Goal: Task Accomplishment & Management: Complete application form

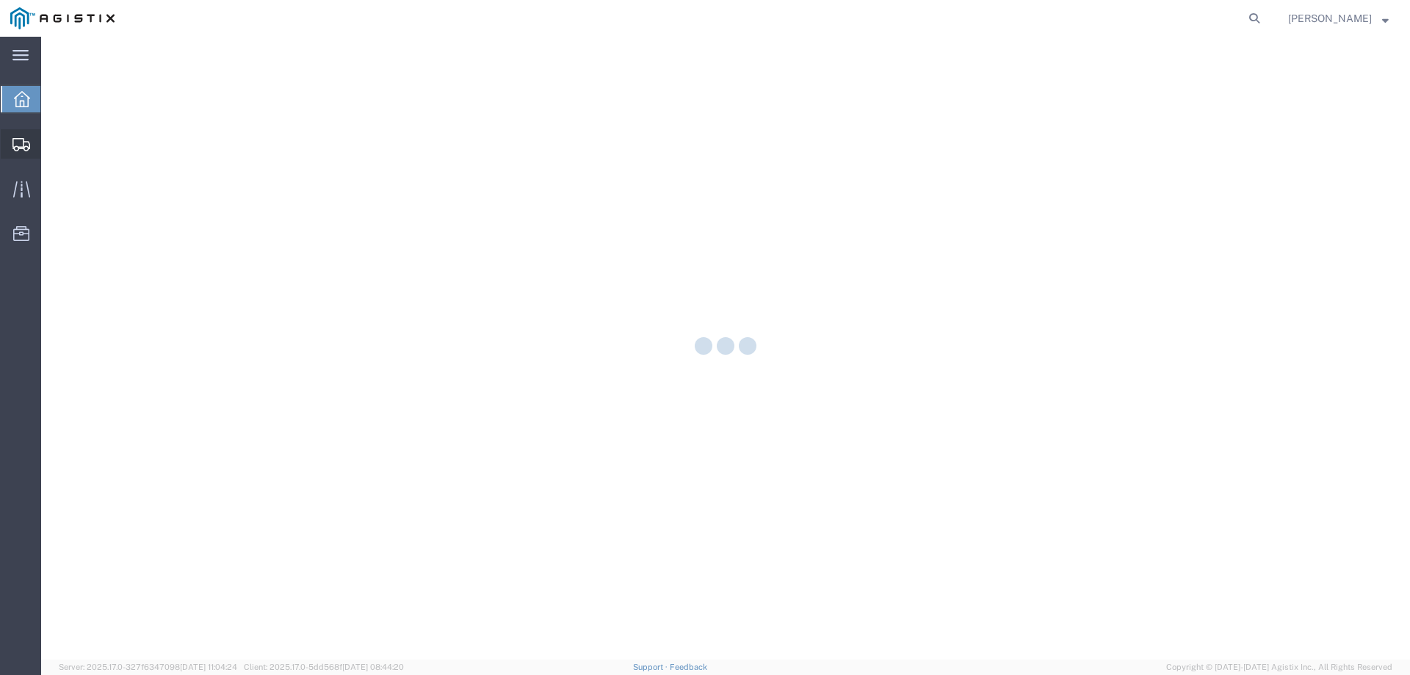
click at [26, 151] on icon at bounding box center [21, 144] width 18 height 13
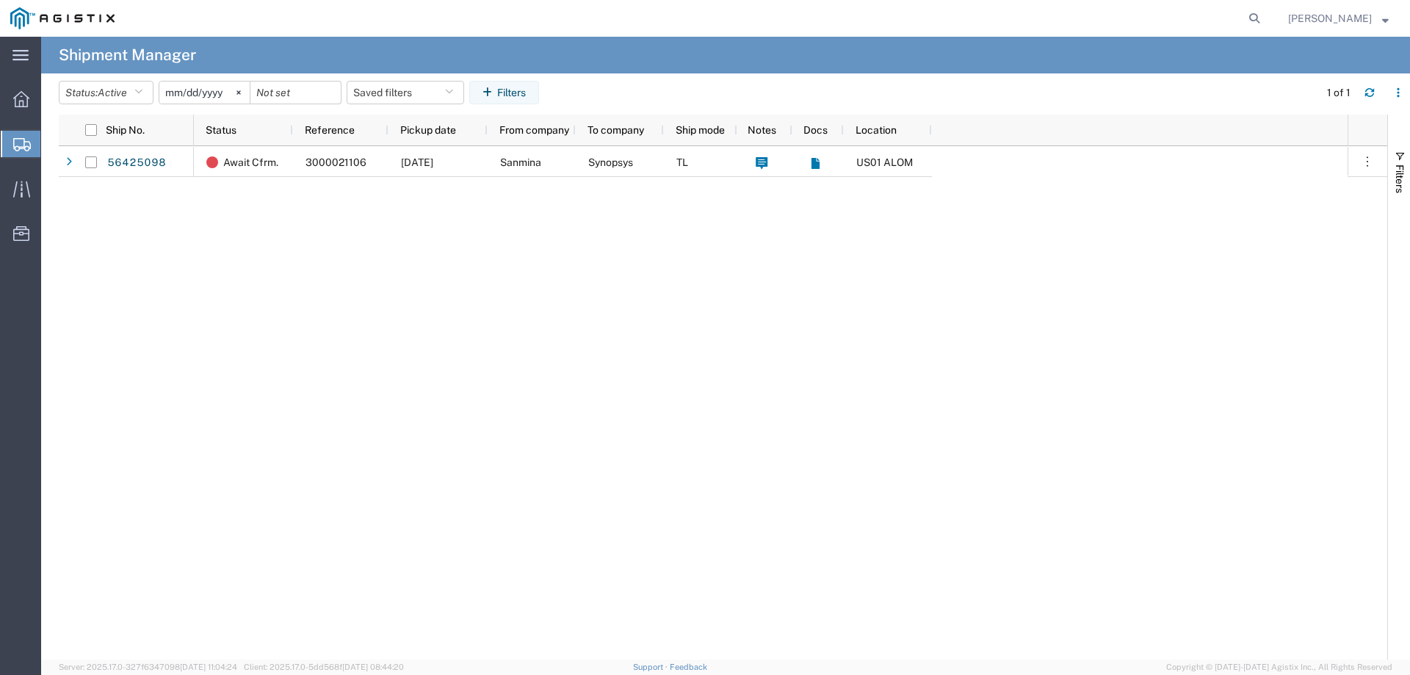
click at [0, 0] on span "Create from Template" at bounding box center [0, 0] width 0 height 0
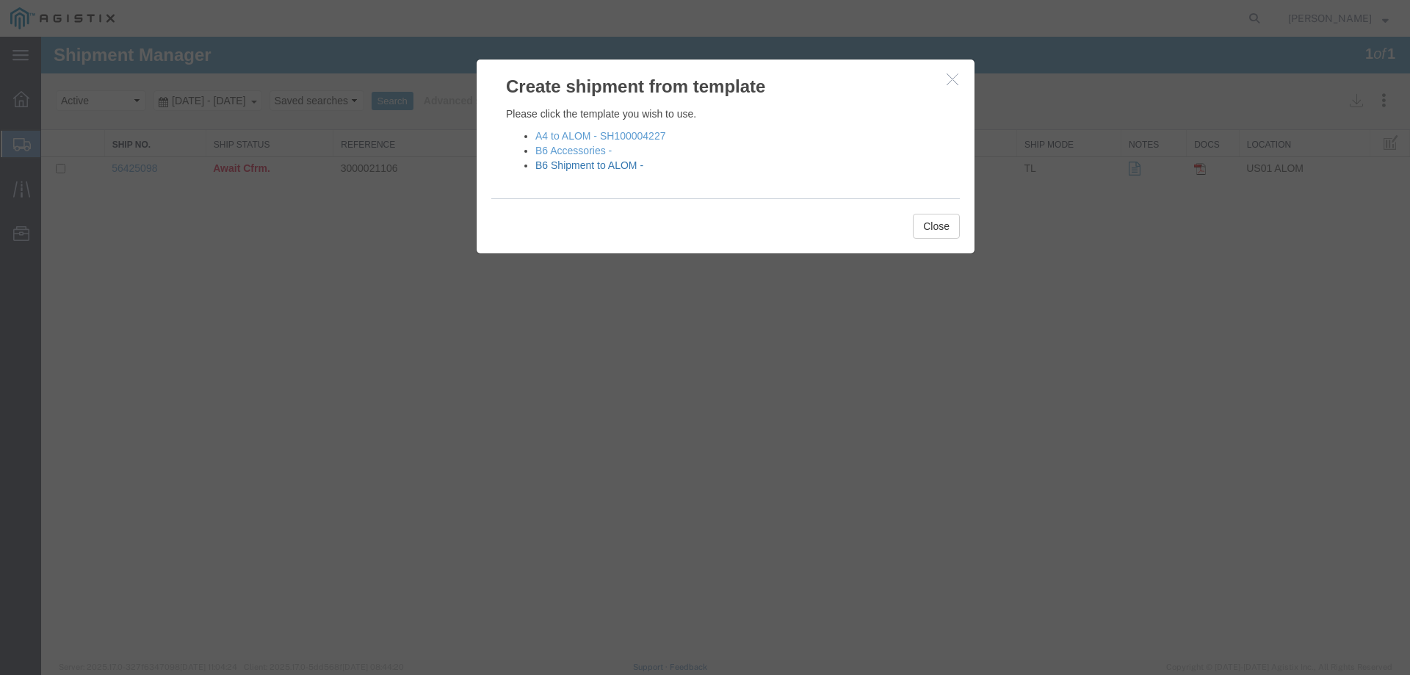
click at [584, 164] on link "B6 Shipment to ALOM -" at bounding box center [589, 165] width 108 height 12
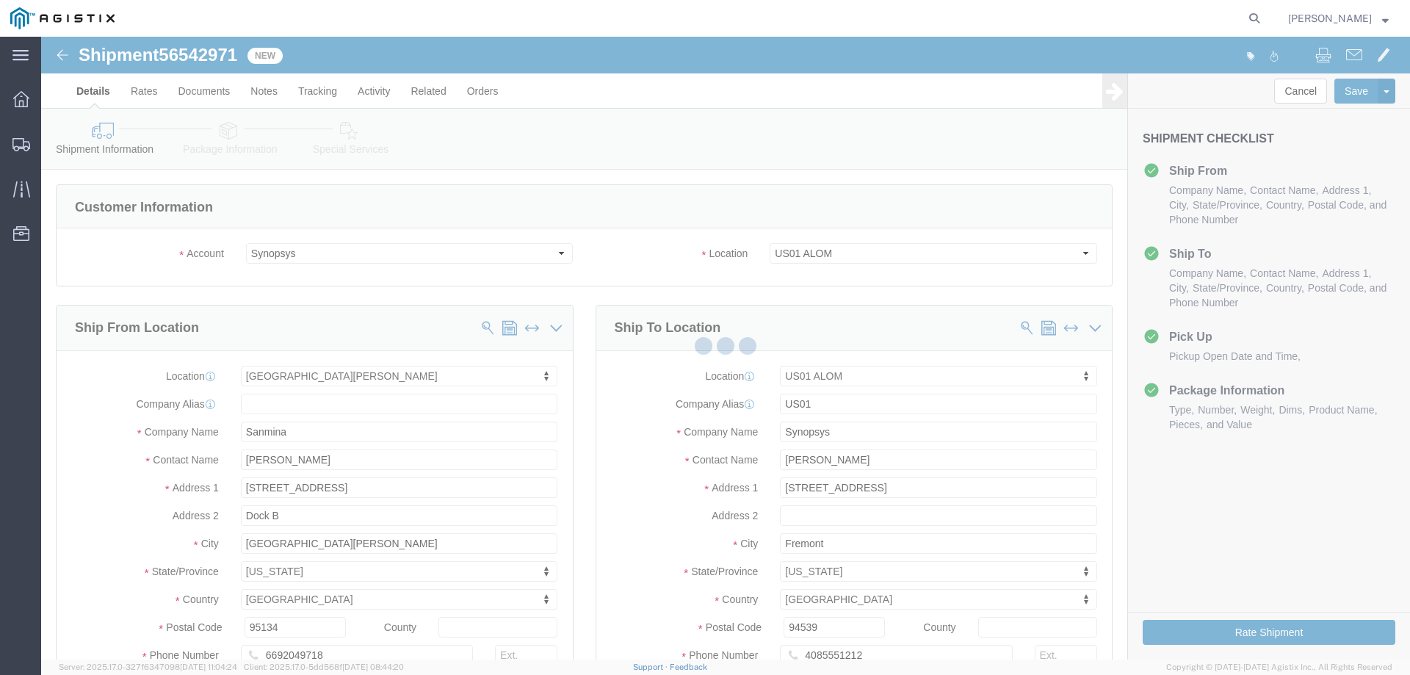
click at [320, 457] on div at bounding box center [725, 348] width 1369 height 623
select select "65511"
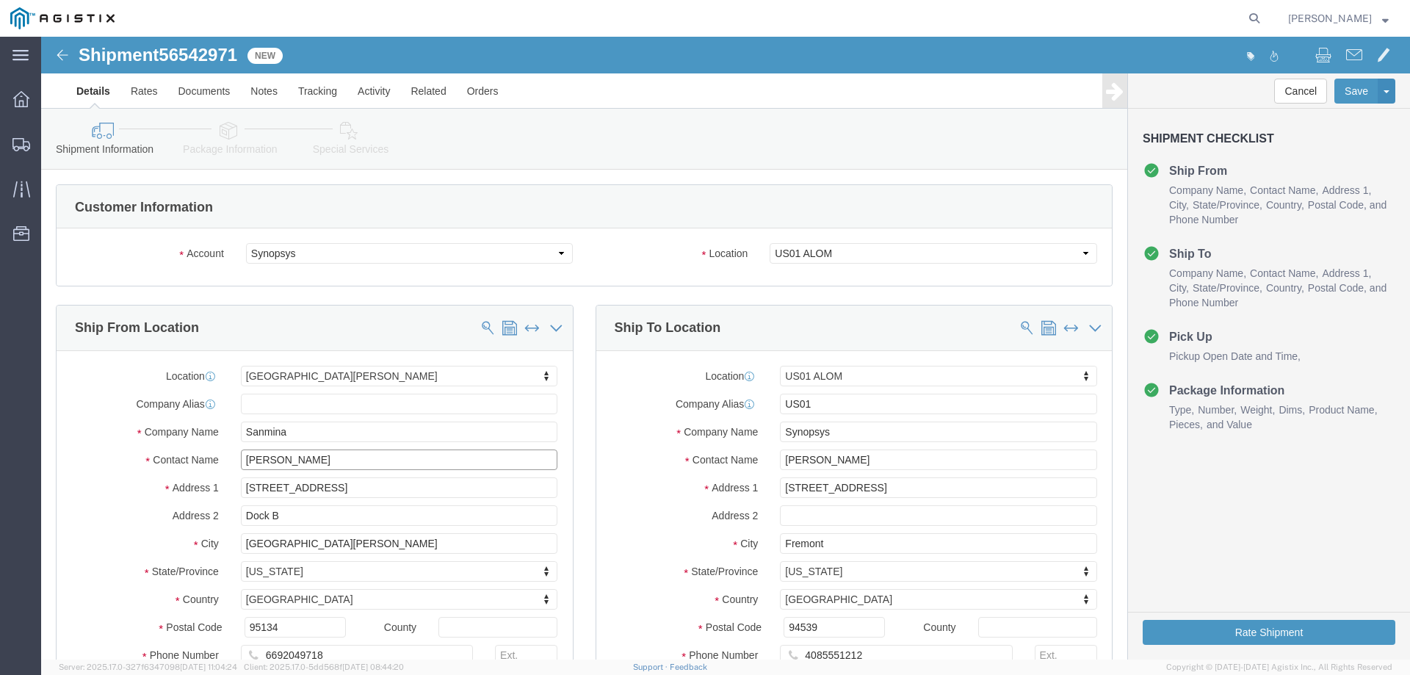
click input "[PERSON_NAME]"
type input "[PERSON_NAME]"
click p "- Sanmina - ([PERSON_NAME]) [STREET_ADDRESS]"
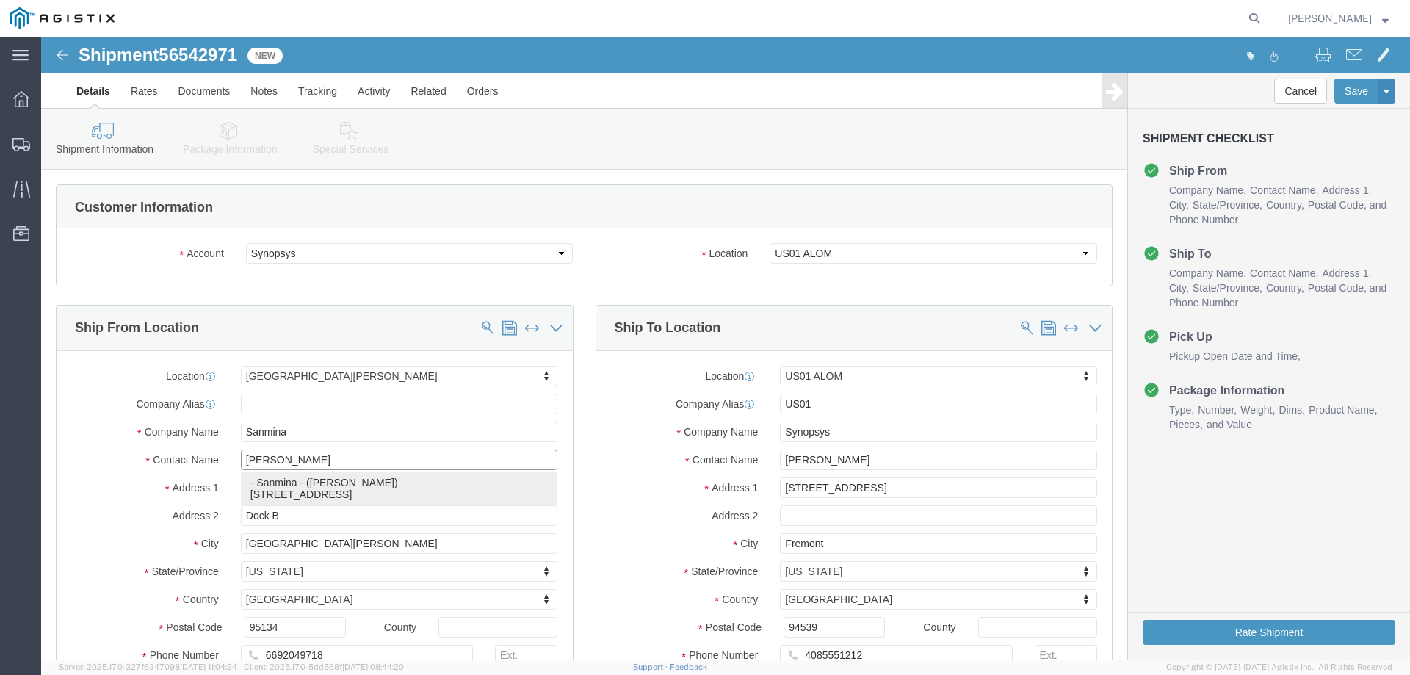
select select
type input "[PERSON_NAME]"
select select "CA"
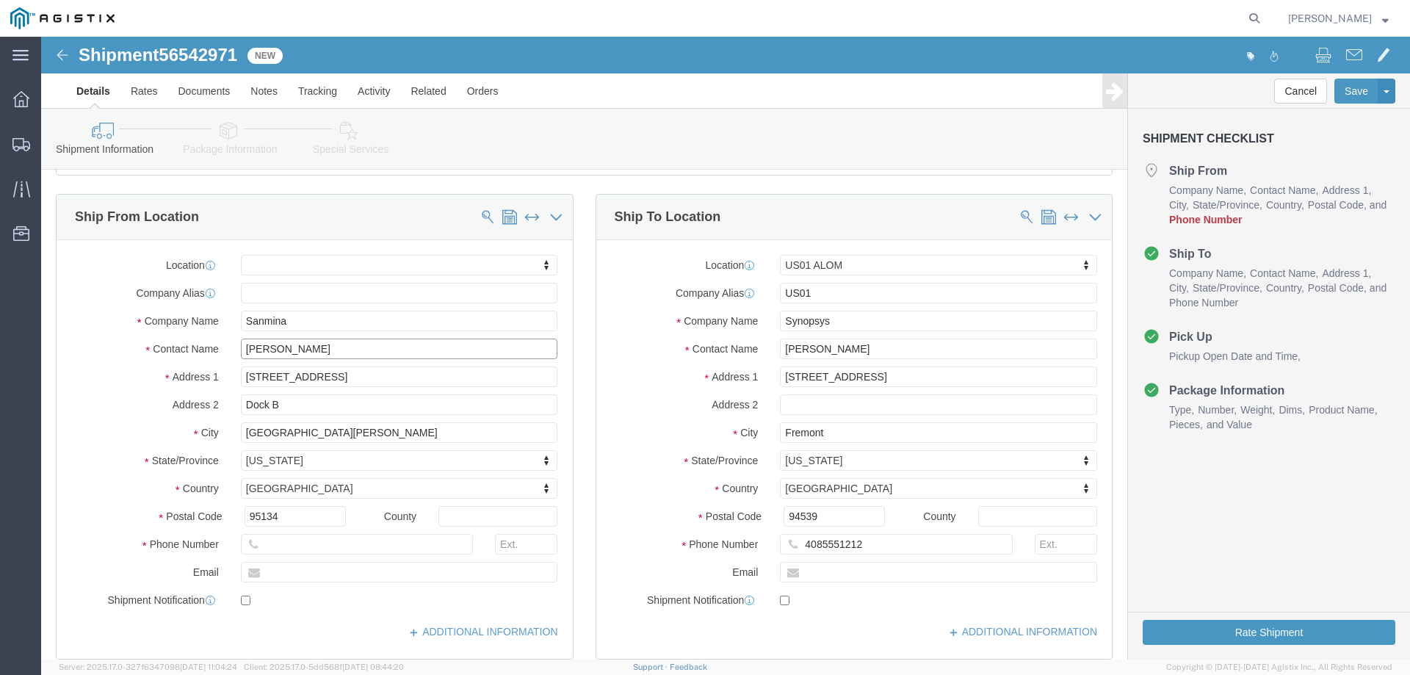
scroll to position [147, 0]
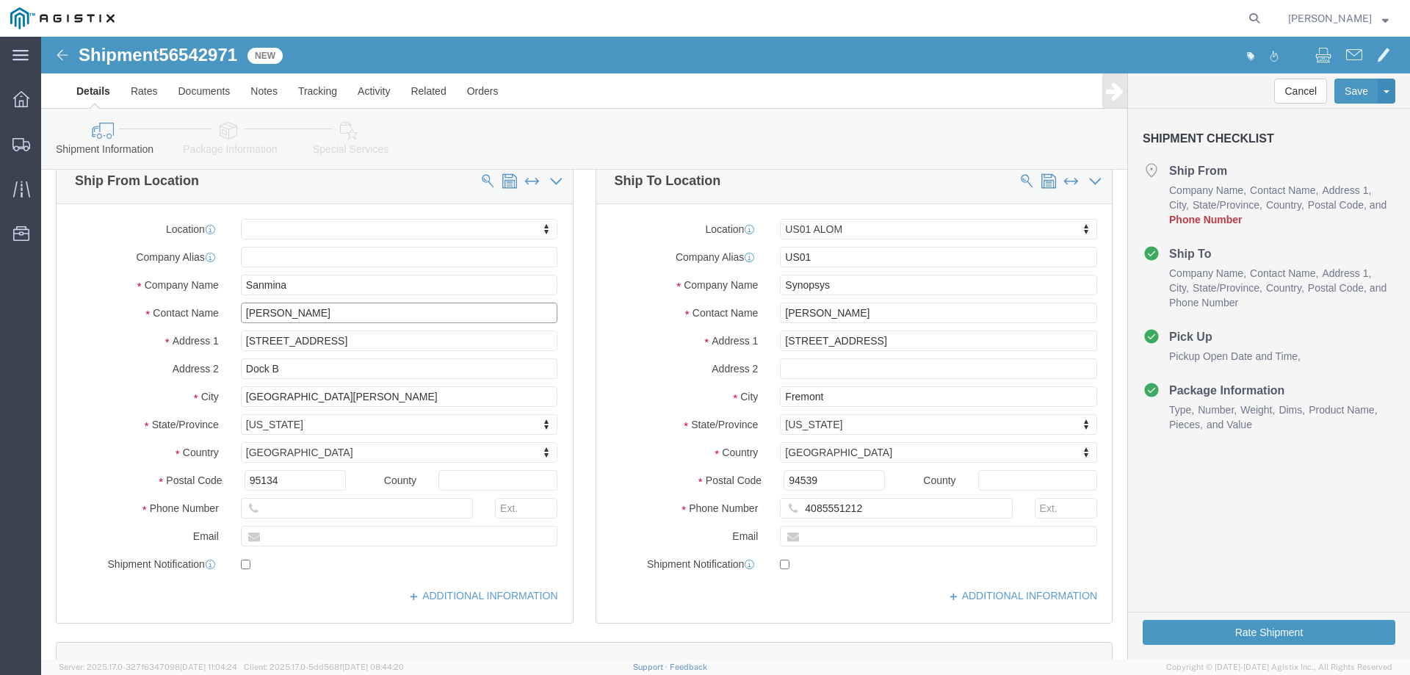
type input "[PERSON_NAME]"
click input "text"
type input "4086745680"
click input "[PERSON_NAME]"
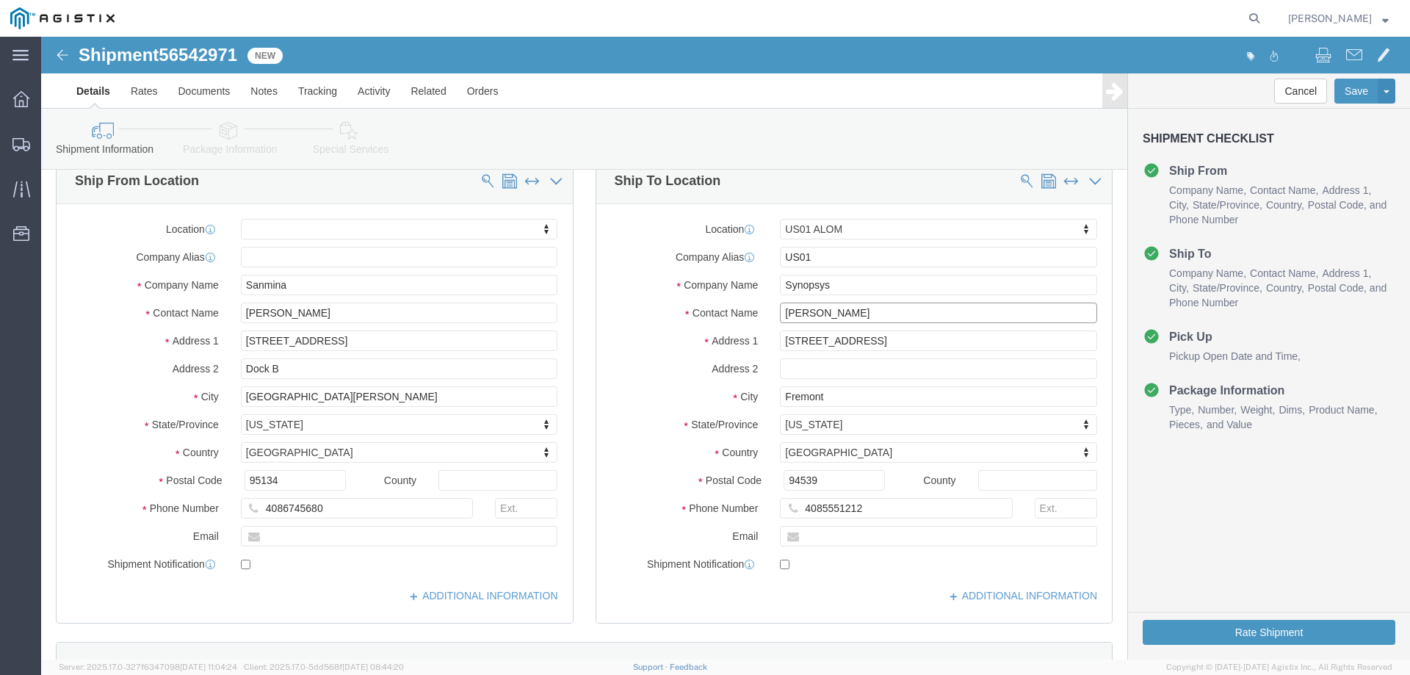
click input "[PERSON_NAME]"
type input "[PERSON_NAME]"
click p "- Synopsys - ([PERSON_NAME]) [STREET_ADDRESS]"
select select
type input "[PERSON_NAME]"
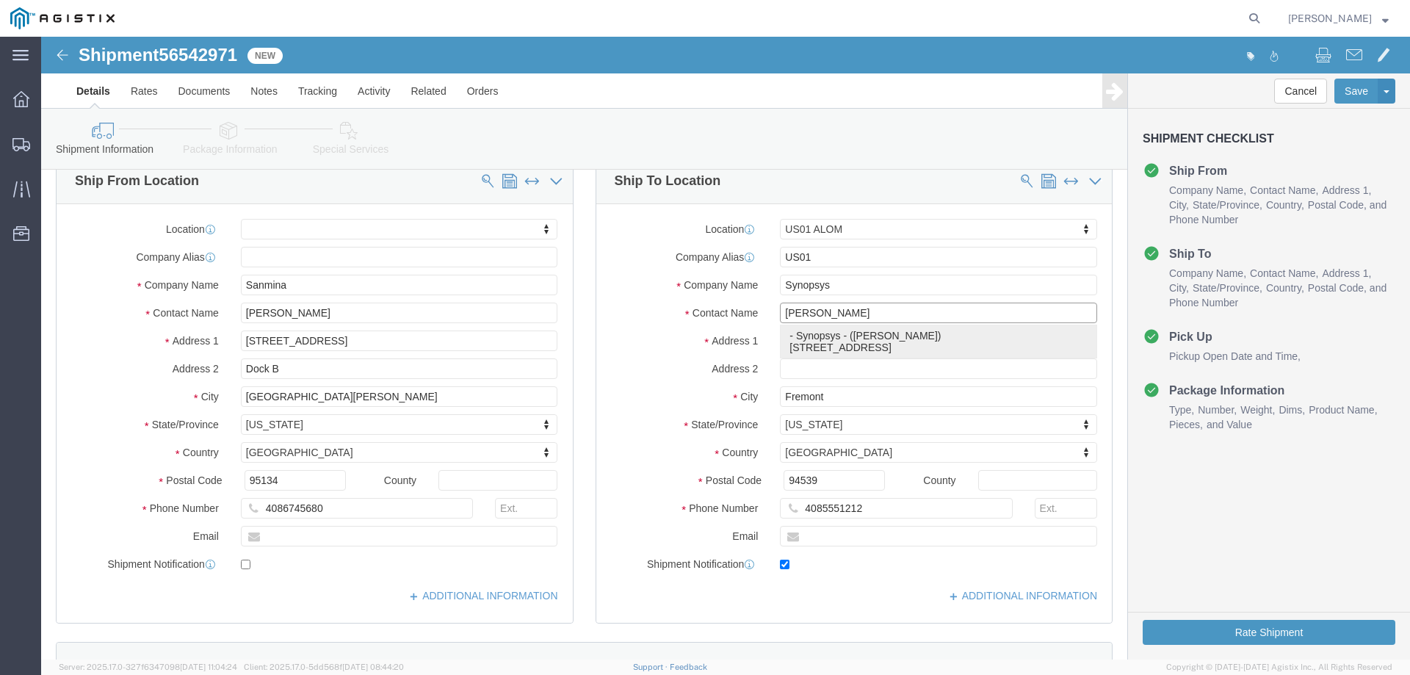
type input "[PHONE_NUMBER]"
type input "[EMAIL_ADDRESS][DOMAIN_NAME]"
checkbox input "true"
select select "CA"
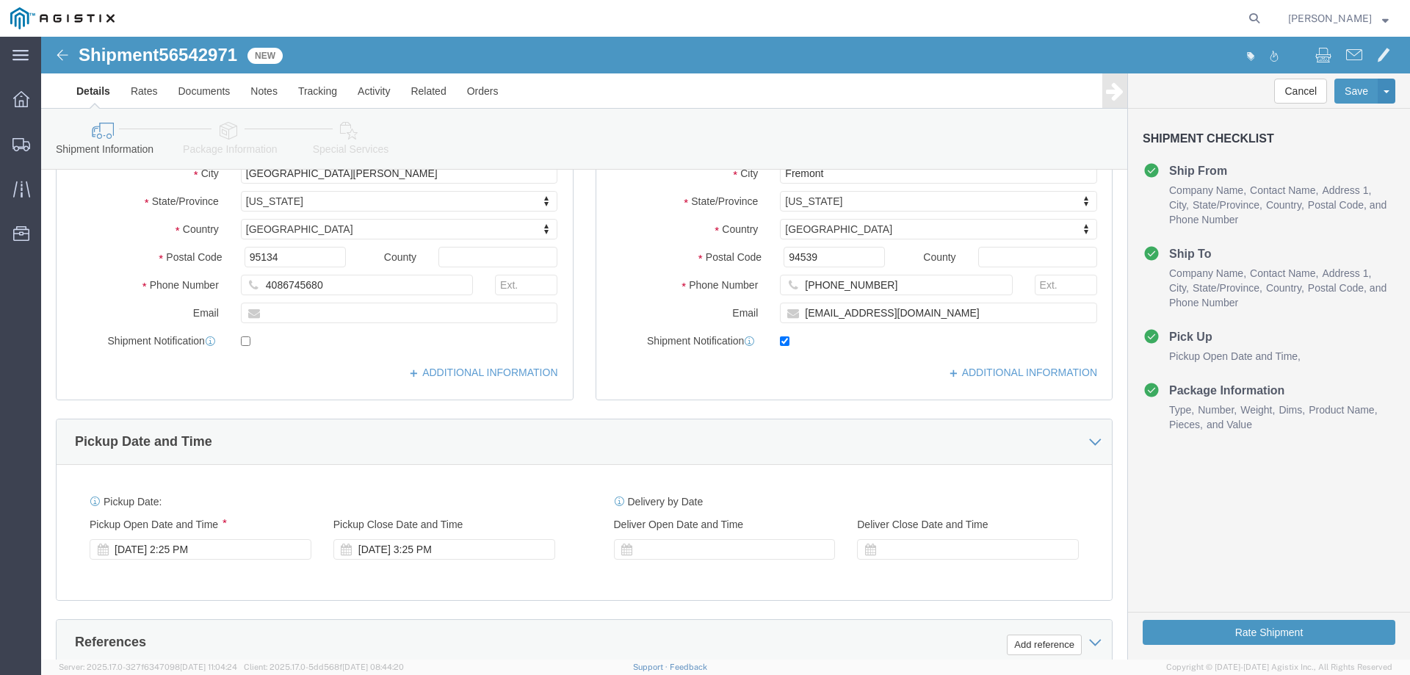
scroll to position [490, 0]
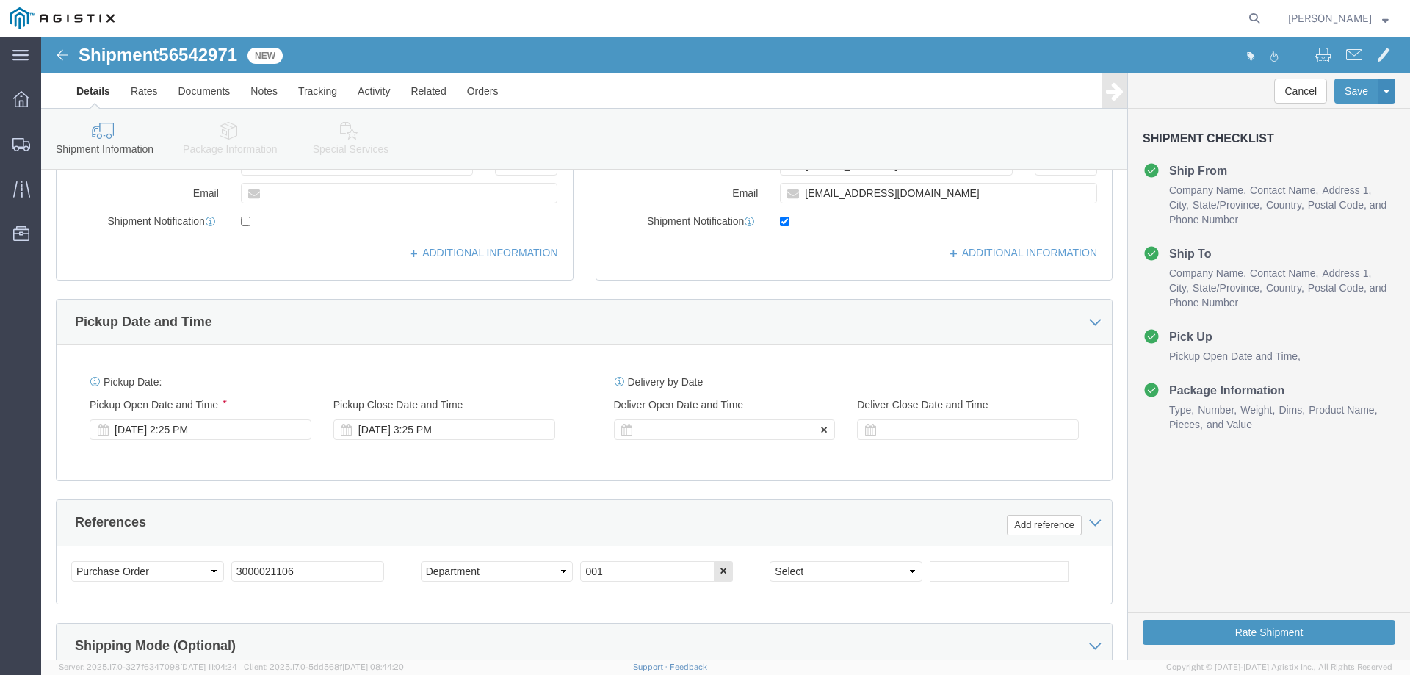
type input "[PERSON_NAME]"
drag, startPoint x: 635, startPoint y: 394, endPoint x: 660, endPoint y: 430, distance: 44.2
click div
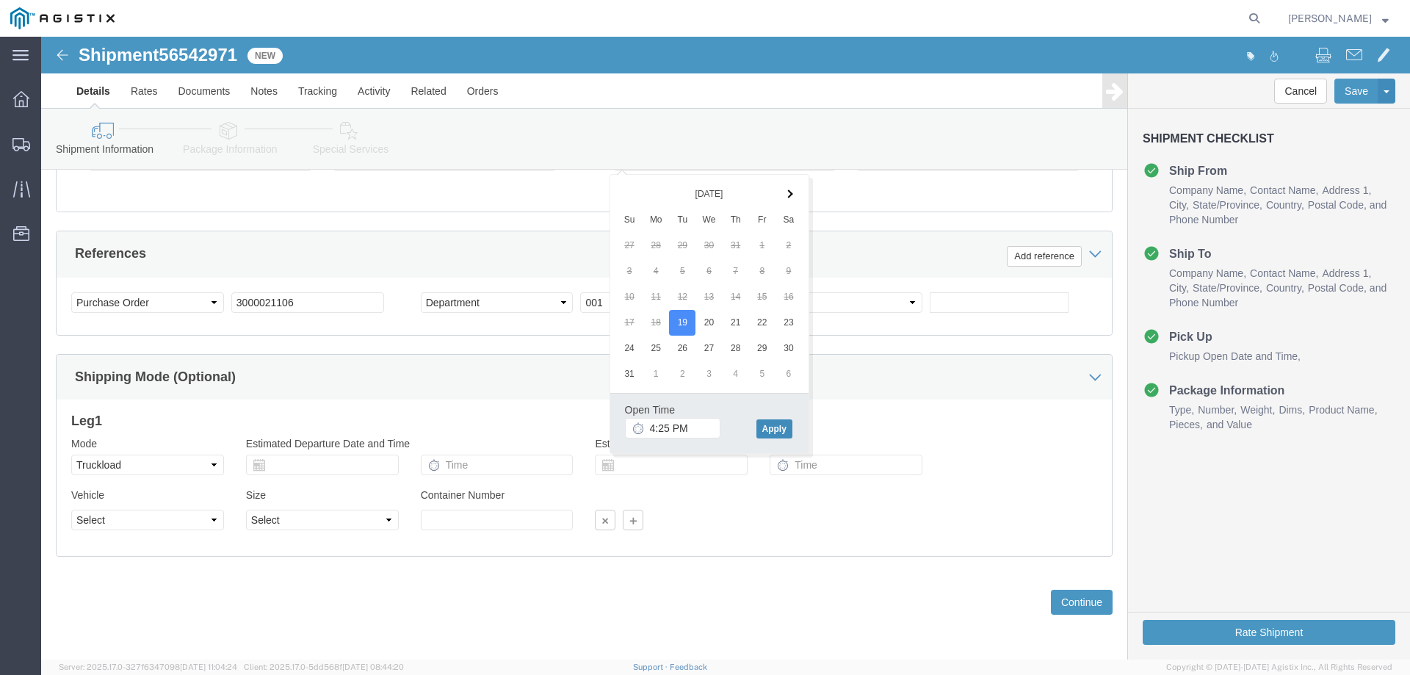
click button "Apply"
click input "text"
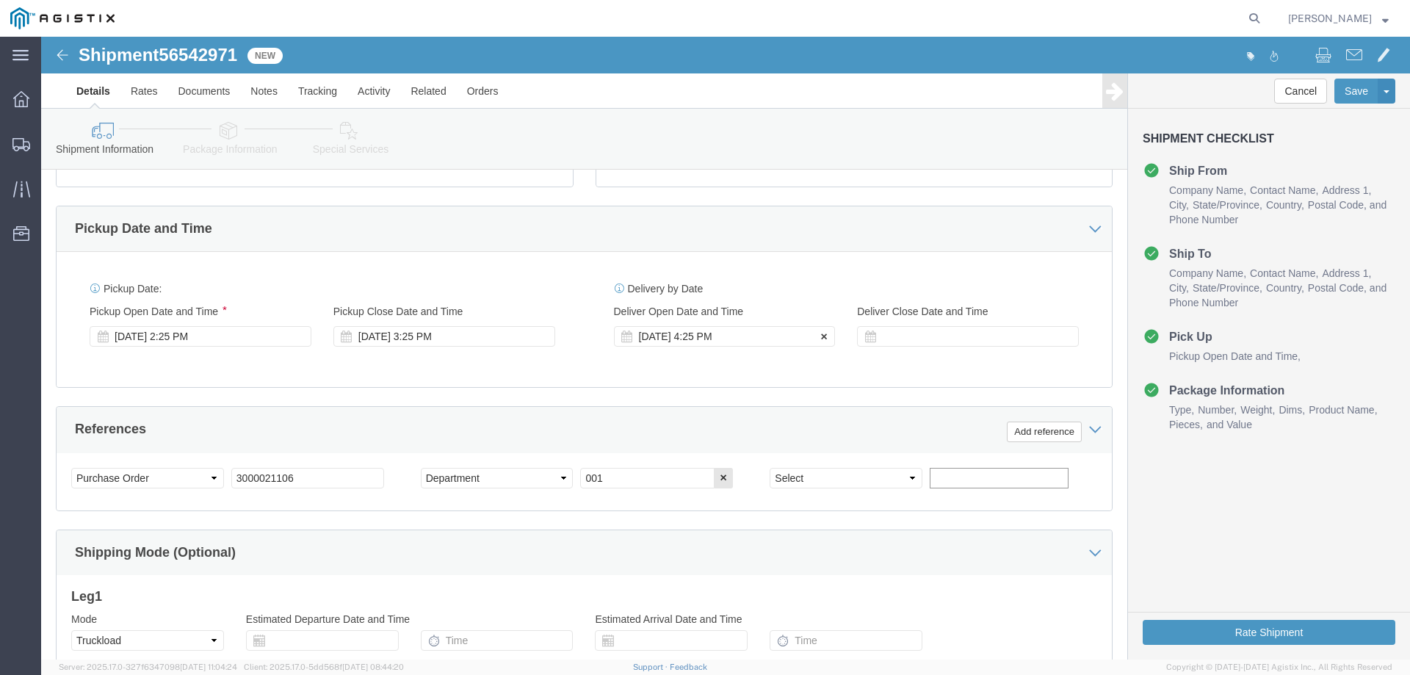
scroll to position [563, 0]
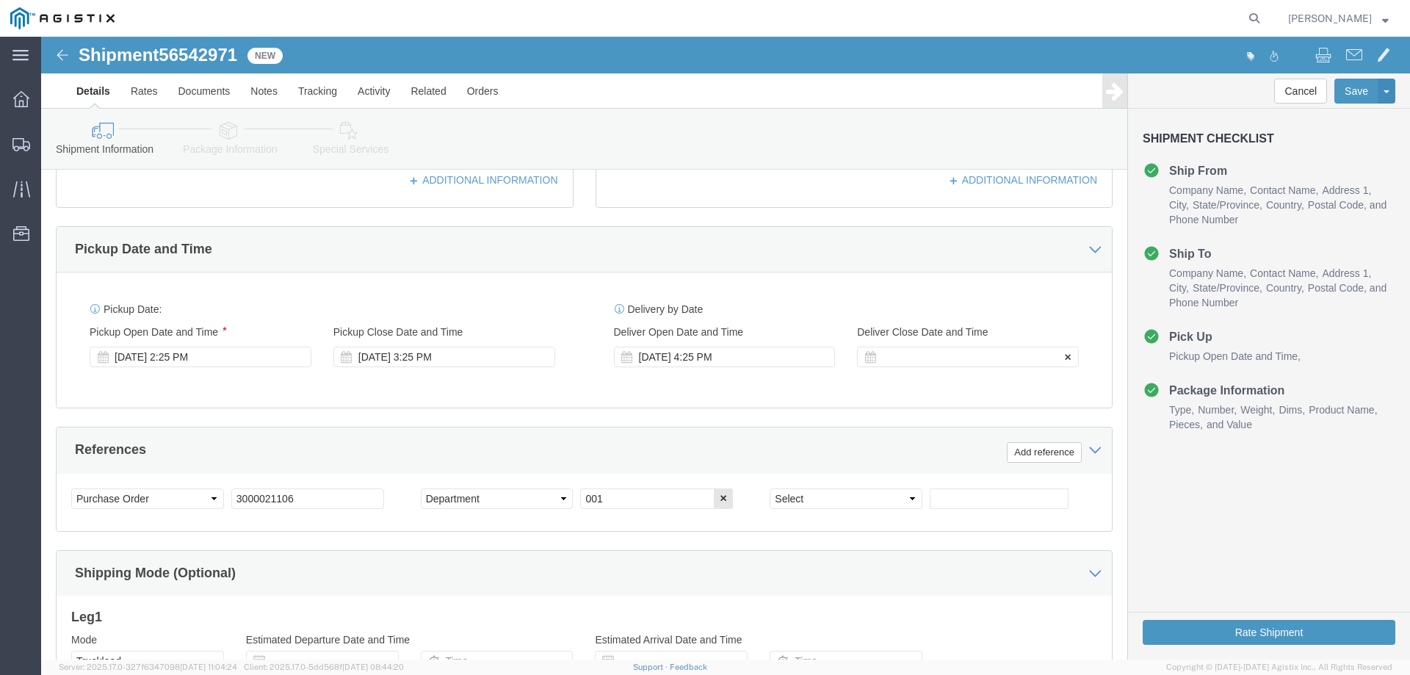
click div
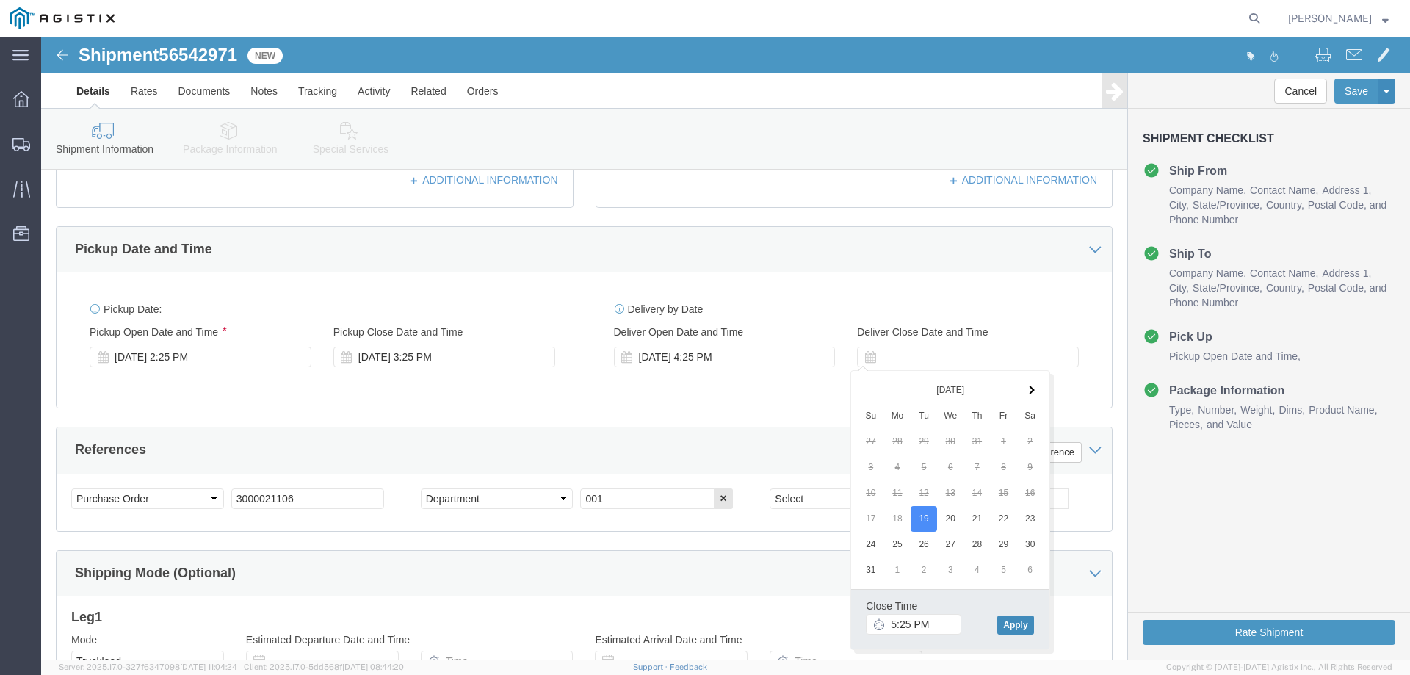
click button "Apply"
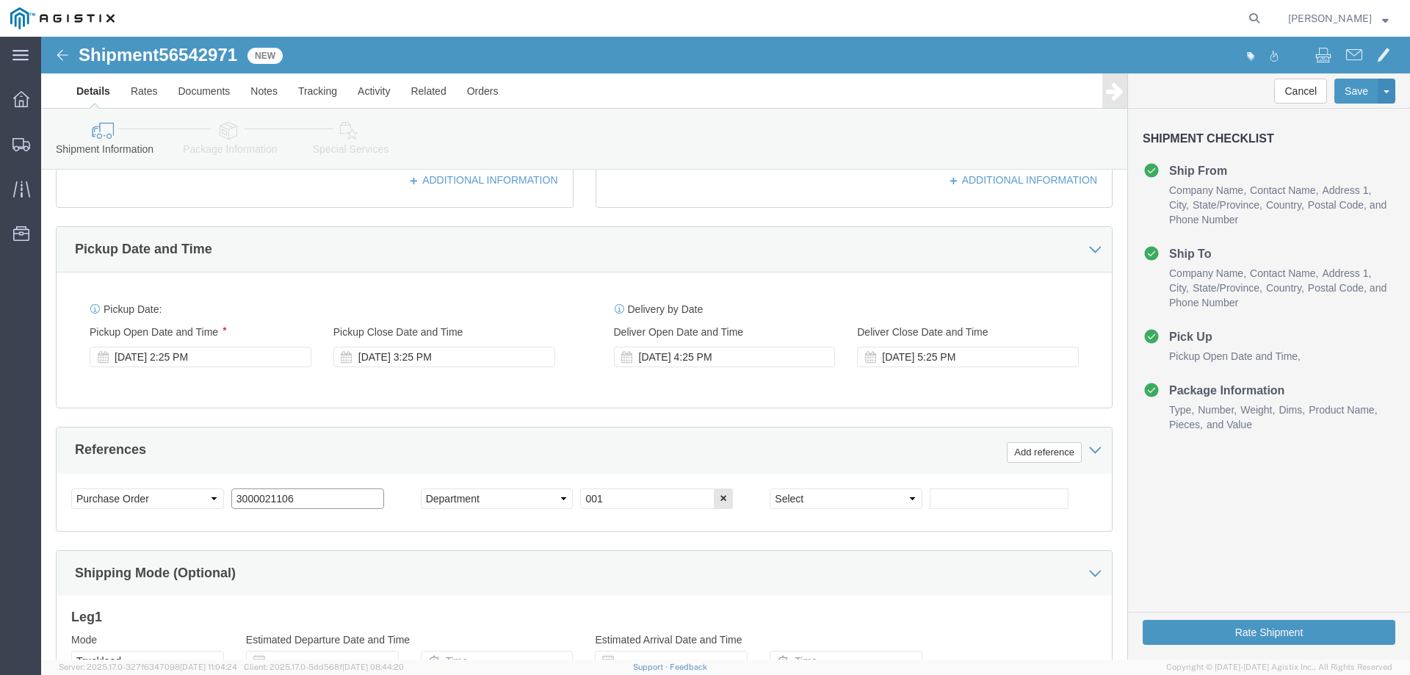
click input "3000021106"
paste input "253"
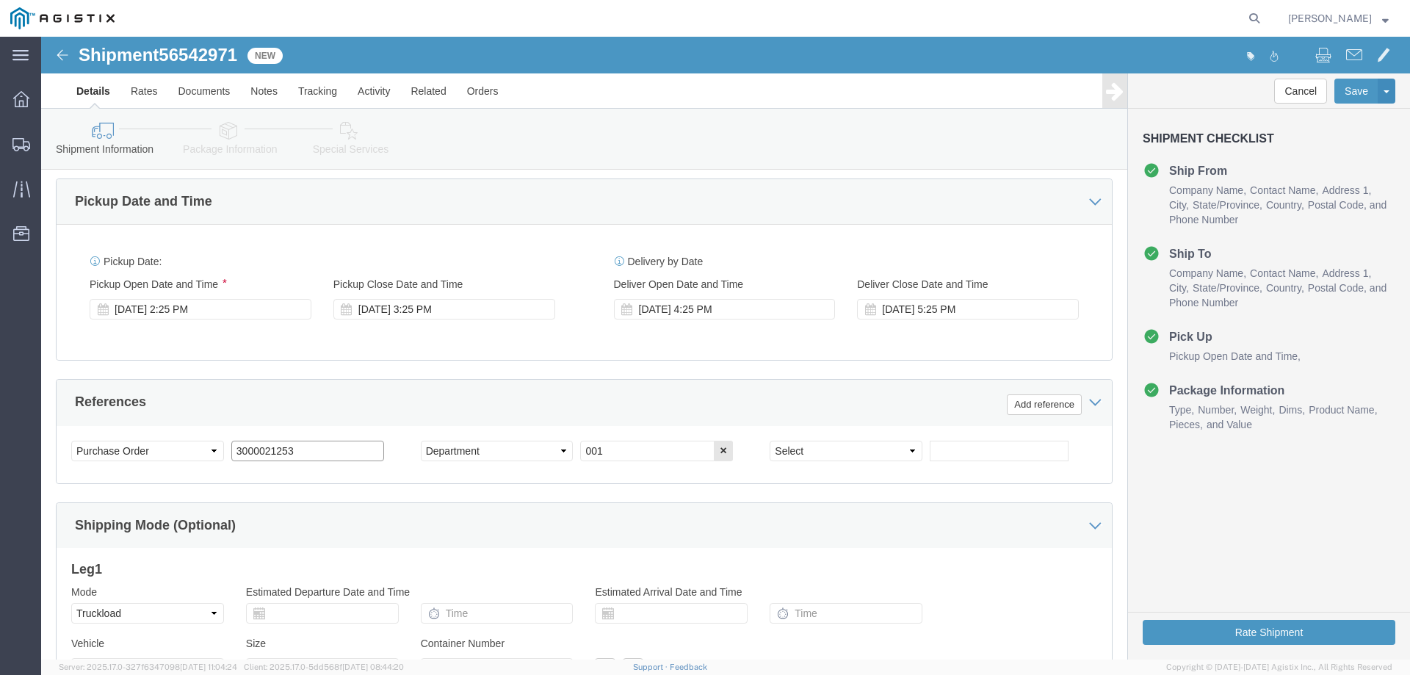
scroll to position [759, 0]
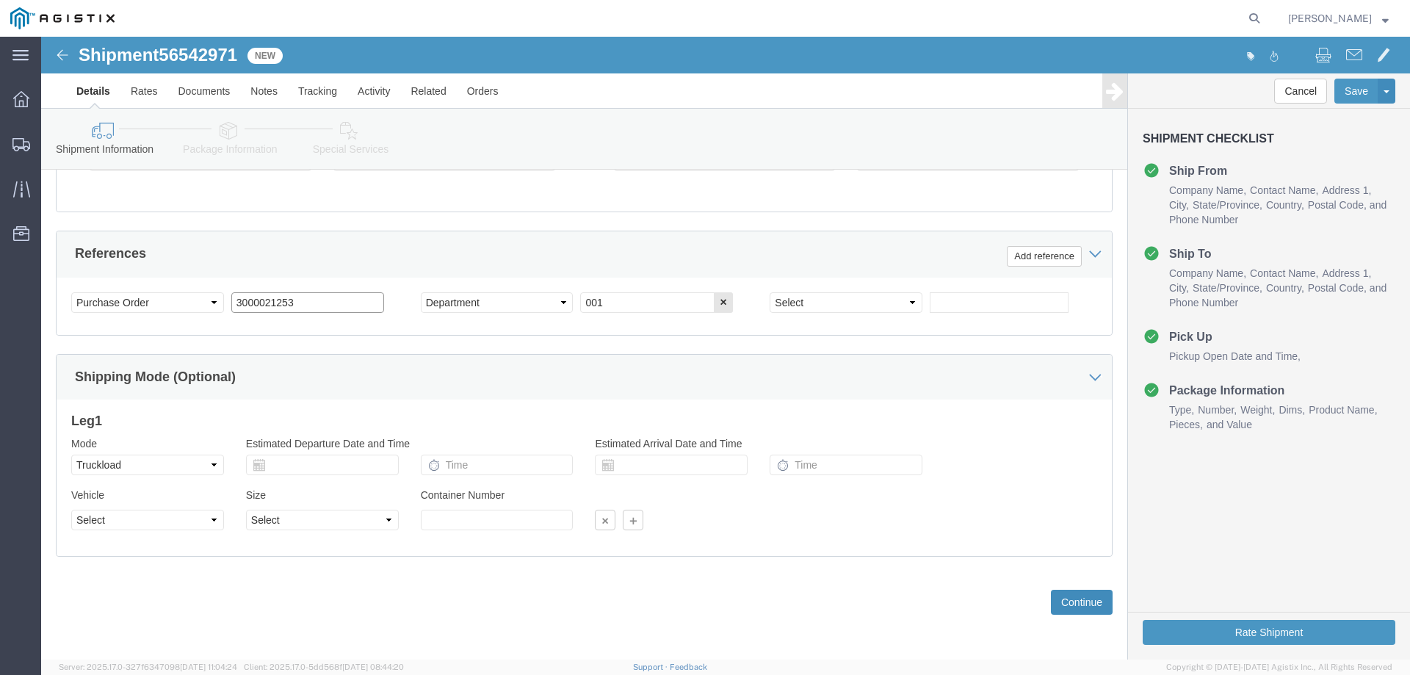
type input "3000021253"
click button "Continue"
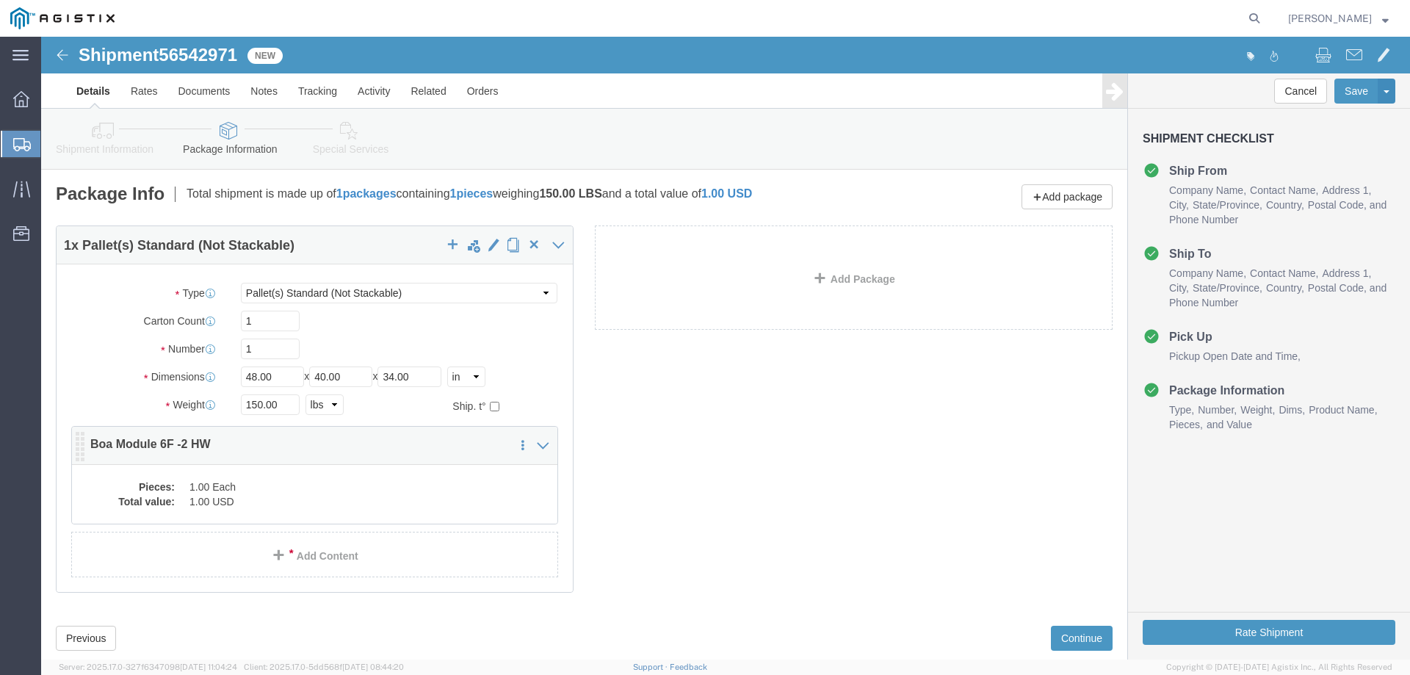
click div "Pieces: 1.00 Each Total value: 1.00 USD"
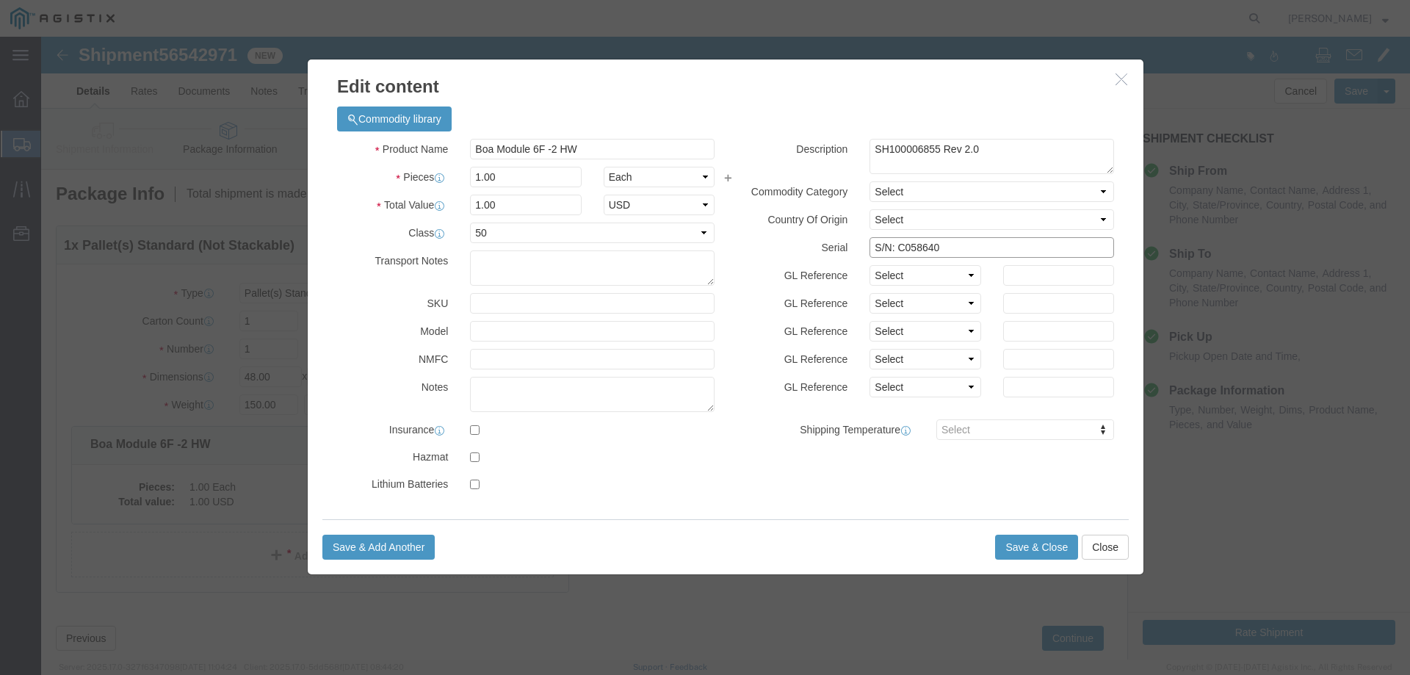
click input "S/N: C058640"
drag, startPoint x: 994, startPoint y: 528, endPoint x: 985, endPoint y: 519, distance: 13.0
click div "Save & Add Another Save & Close Close"
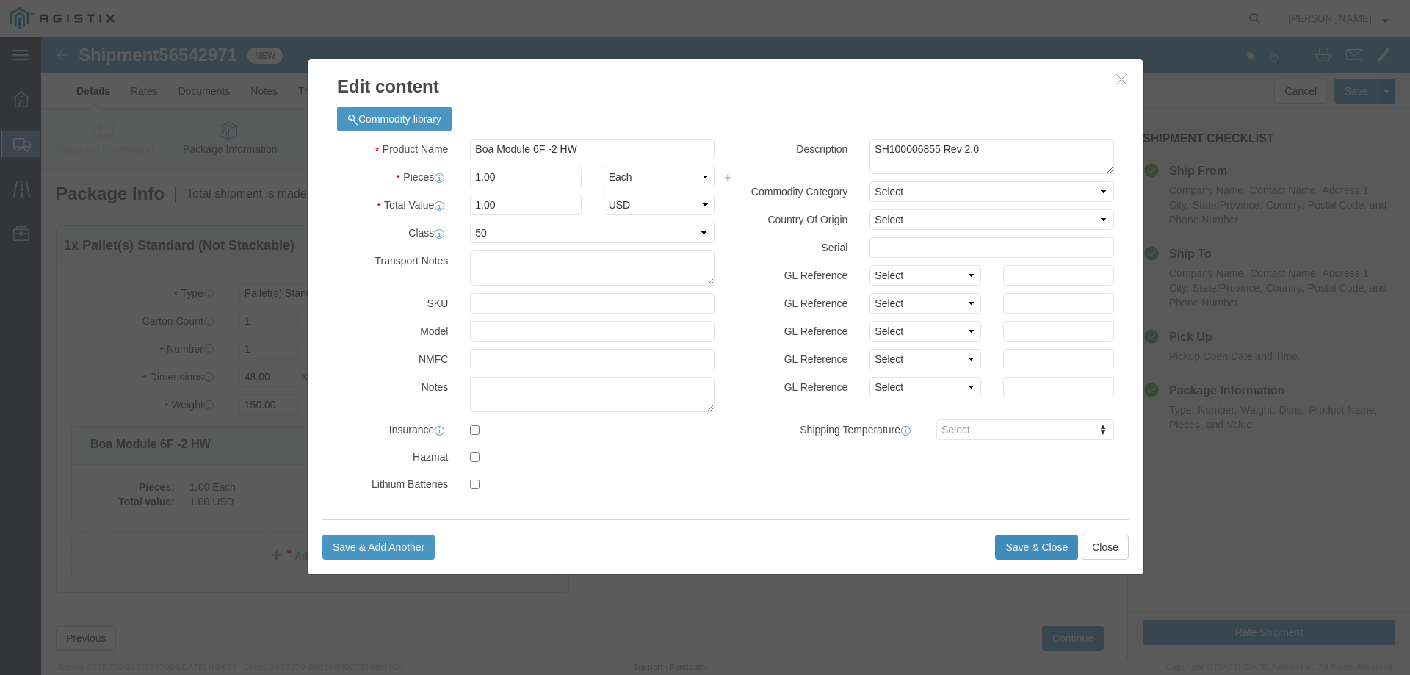
click button "Save & Close"
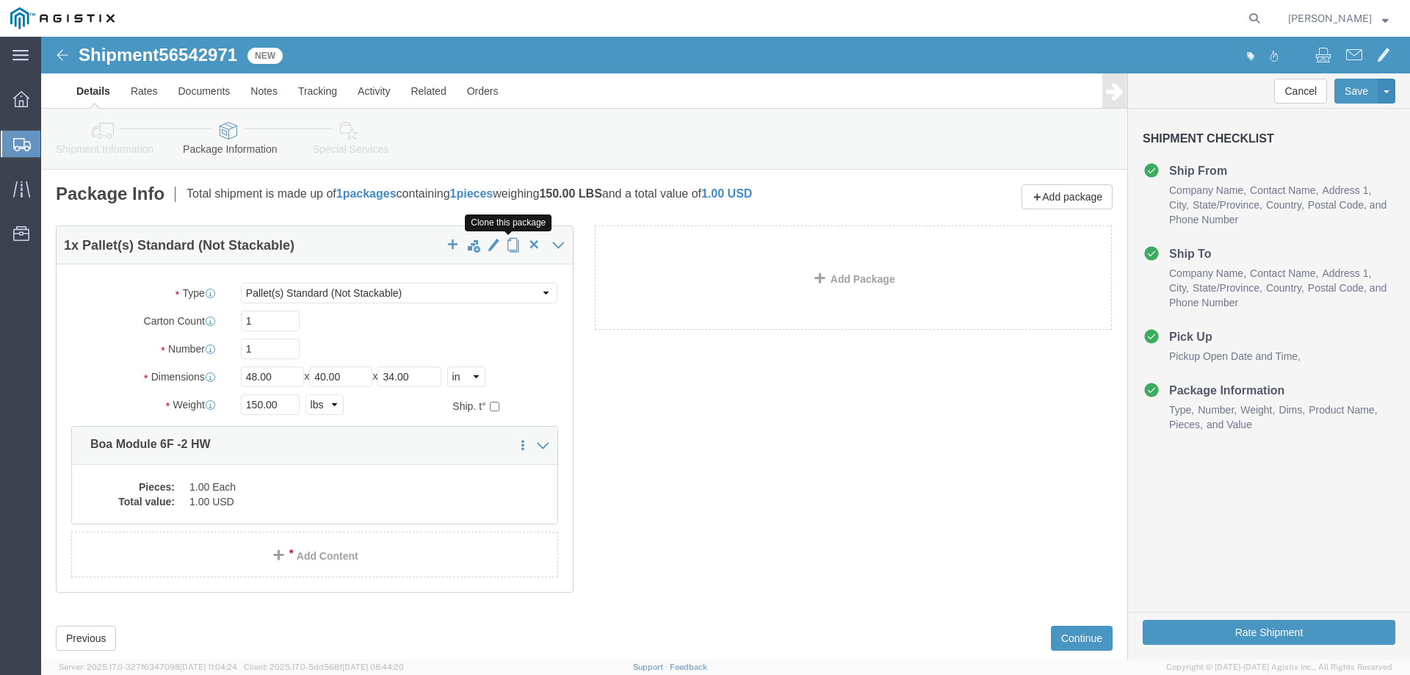
click span "button"
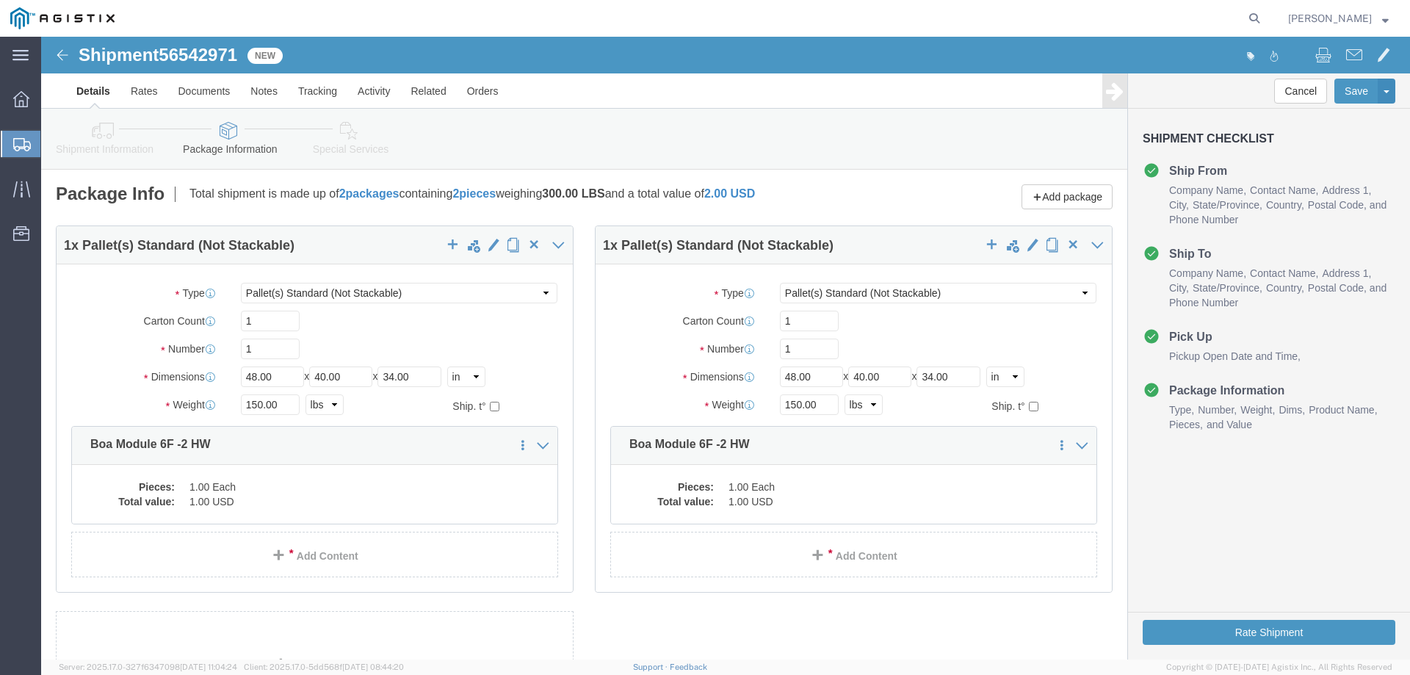
select select "PSNS"
click span "button"
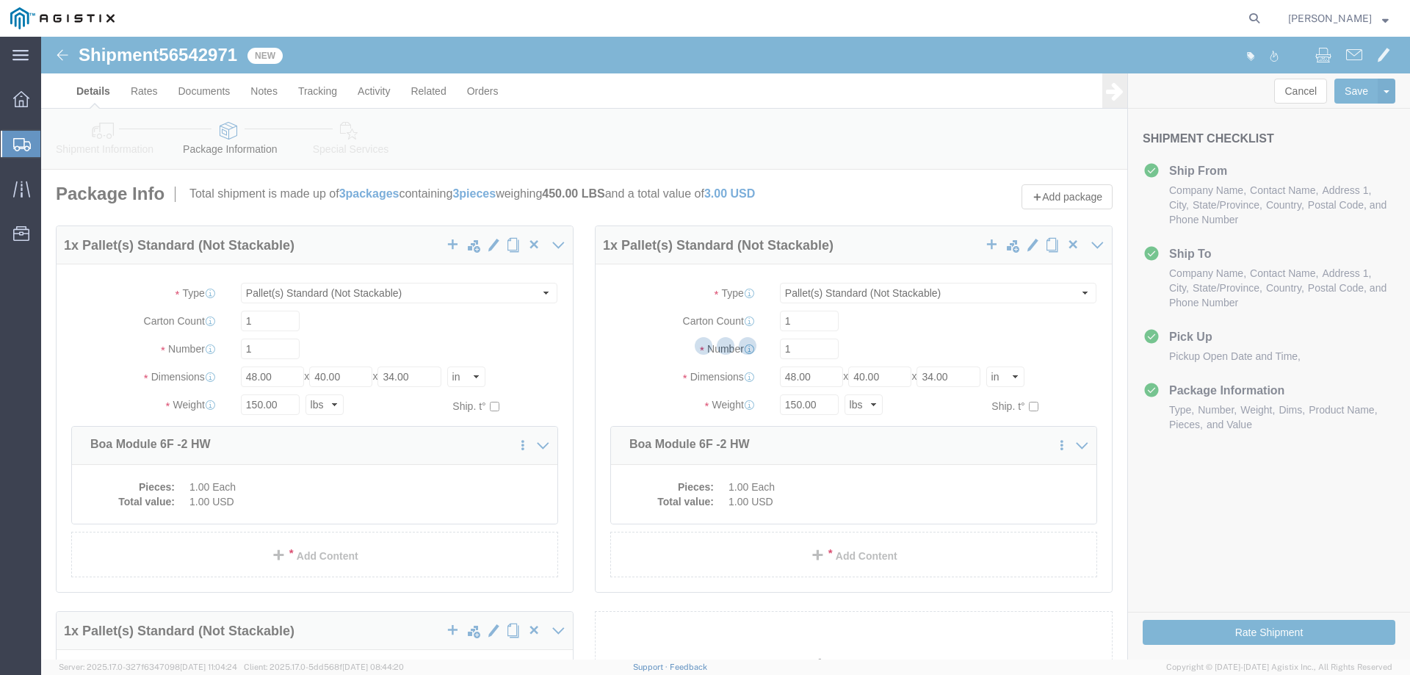
select select "PSNS"
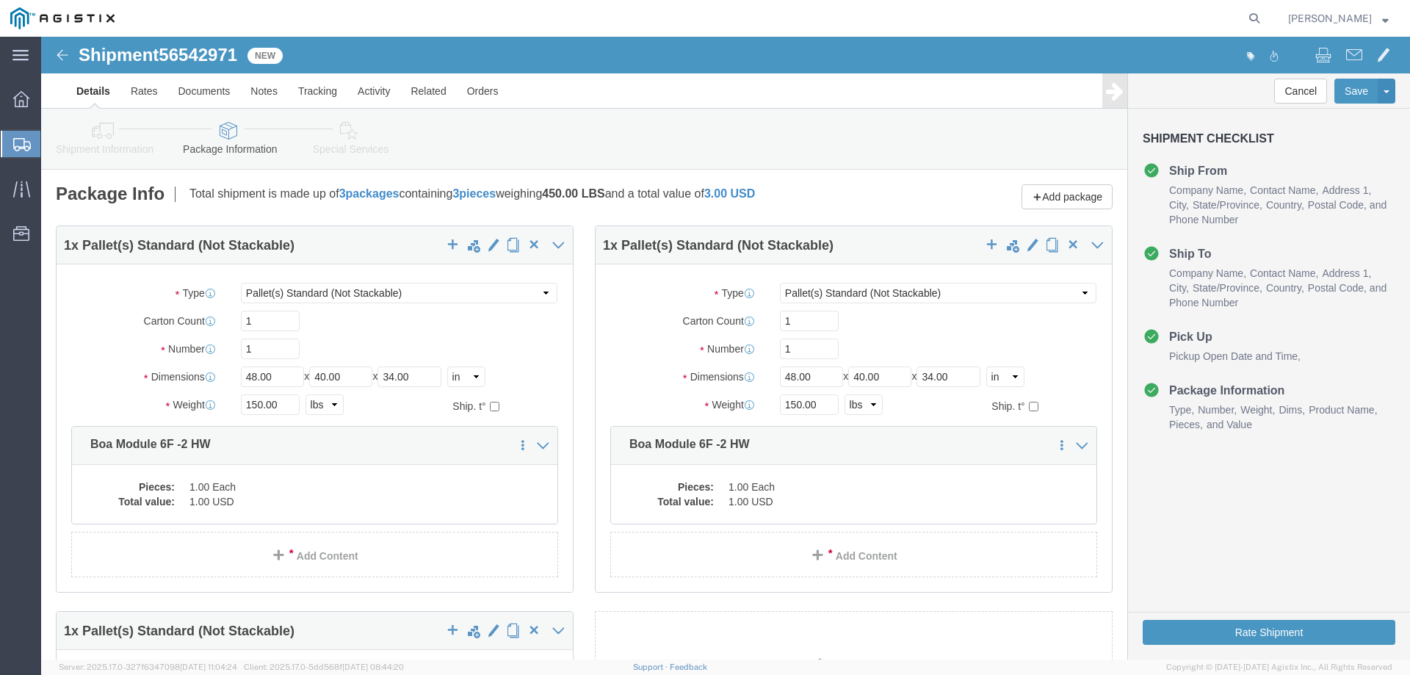
click div "Pieces: 1.00 Each Total value: 1.00 USD"
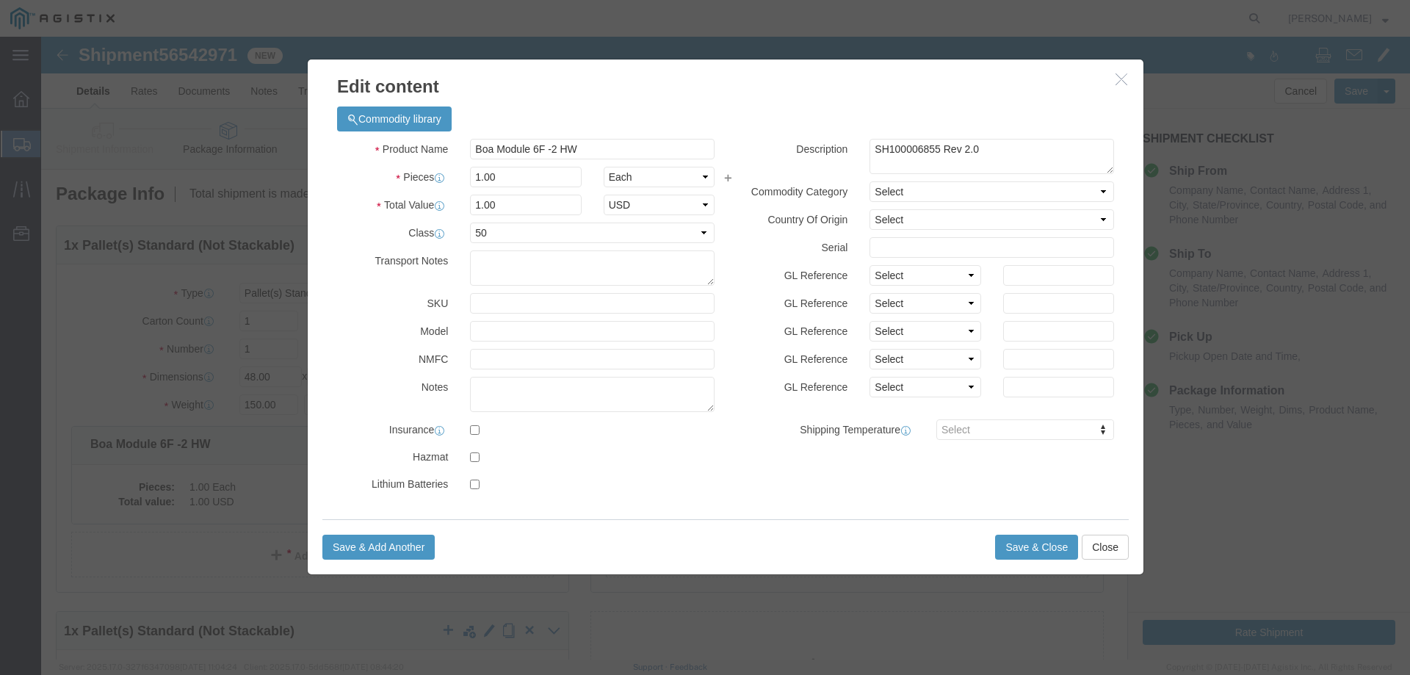
click icon "button"
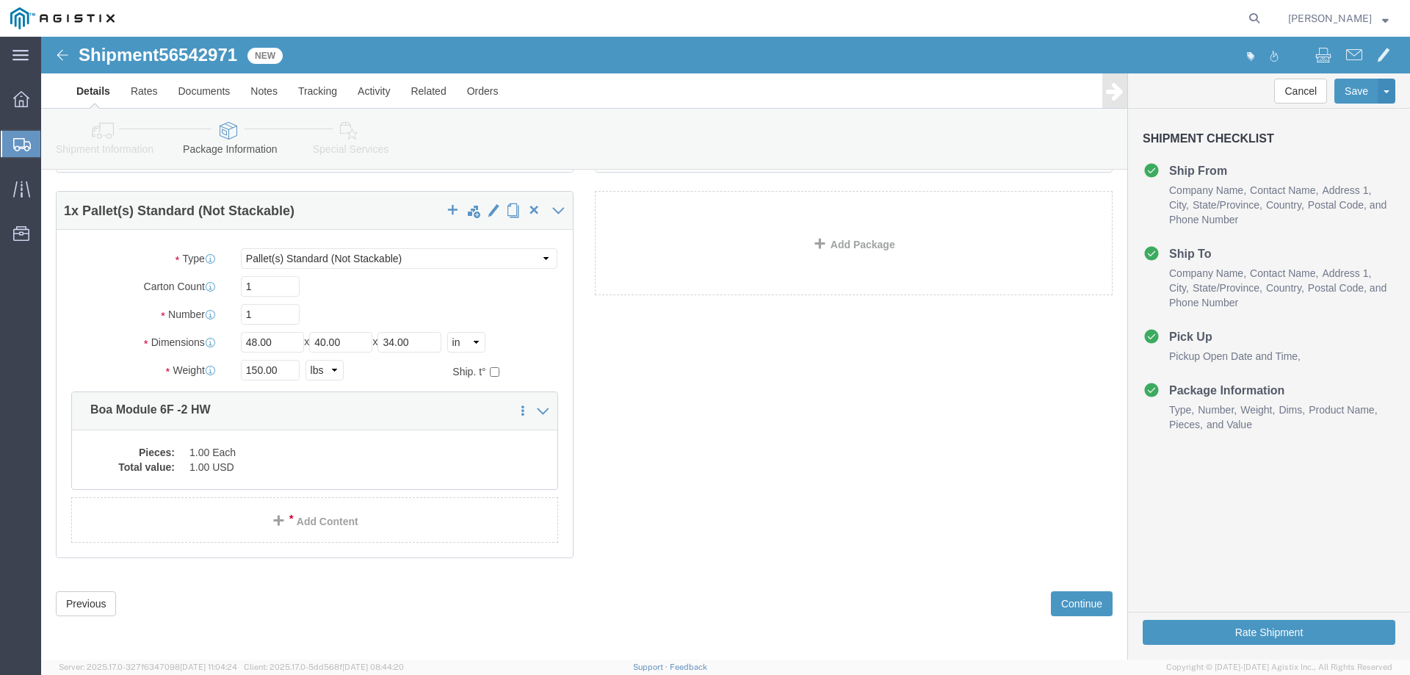
scroll to position [422, 0]
click button "Continue"
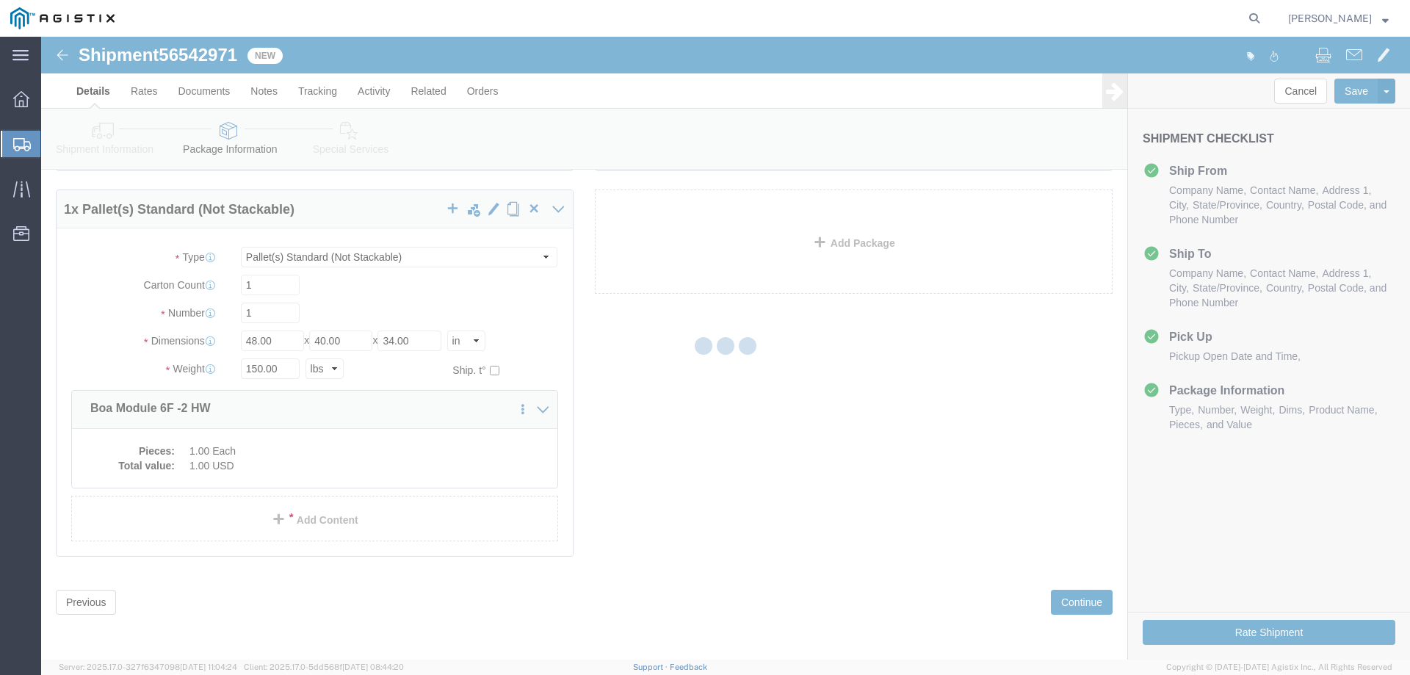
select select
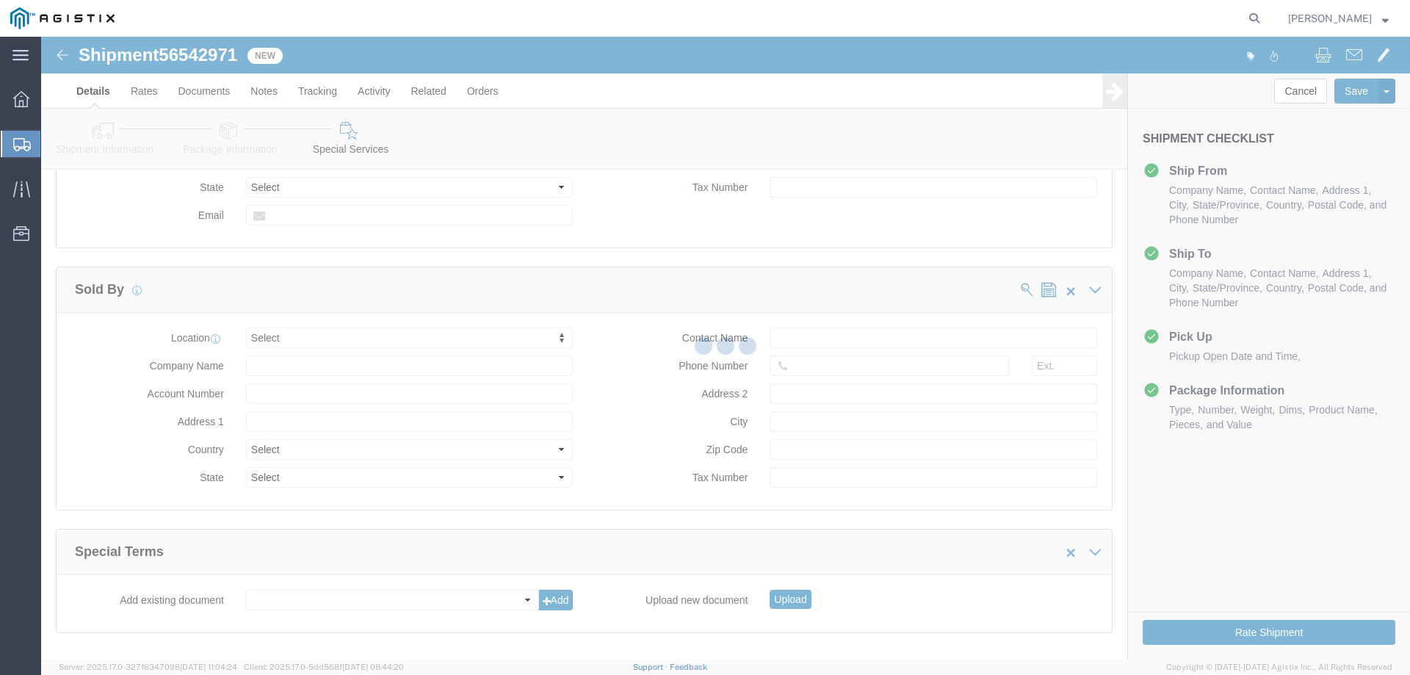
select select "COSTCENTER"
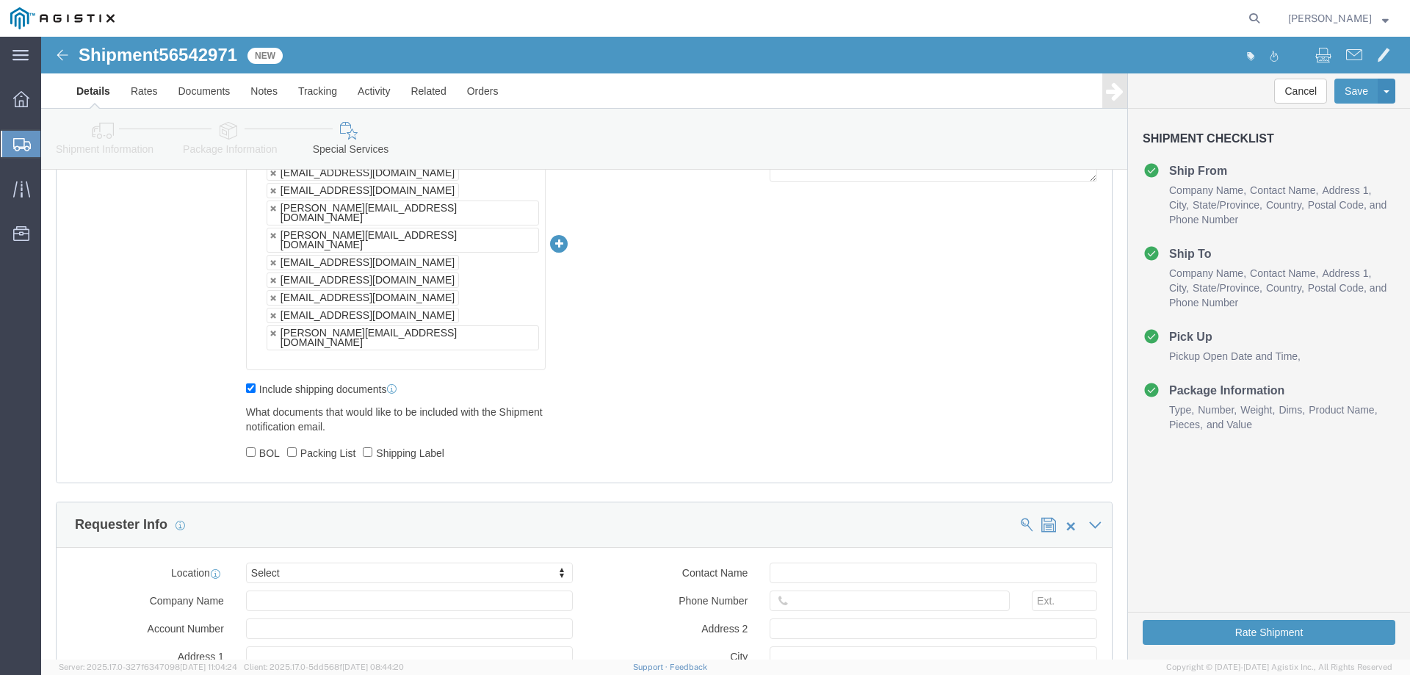
scroll to position [892, 0]
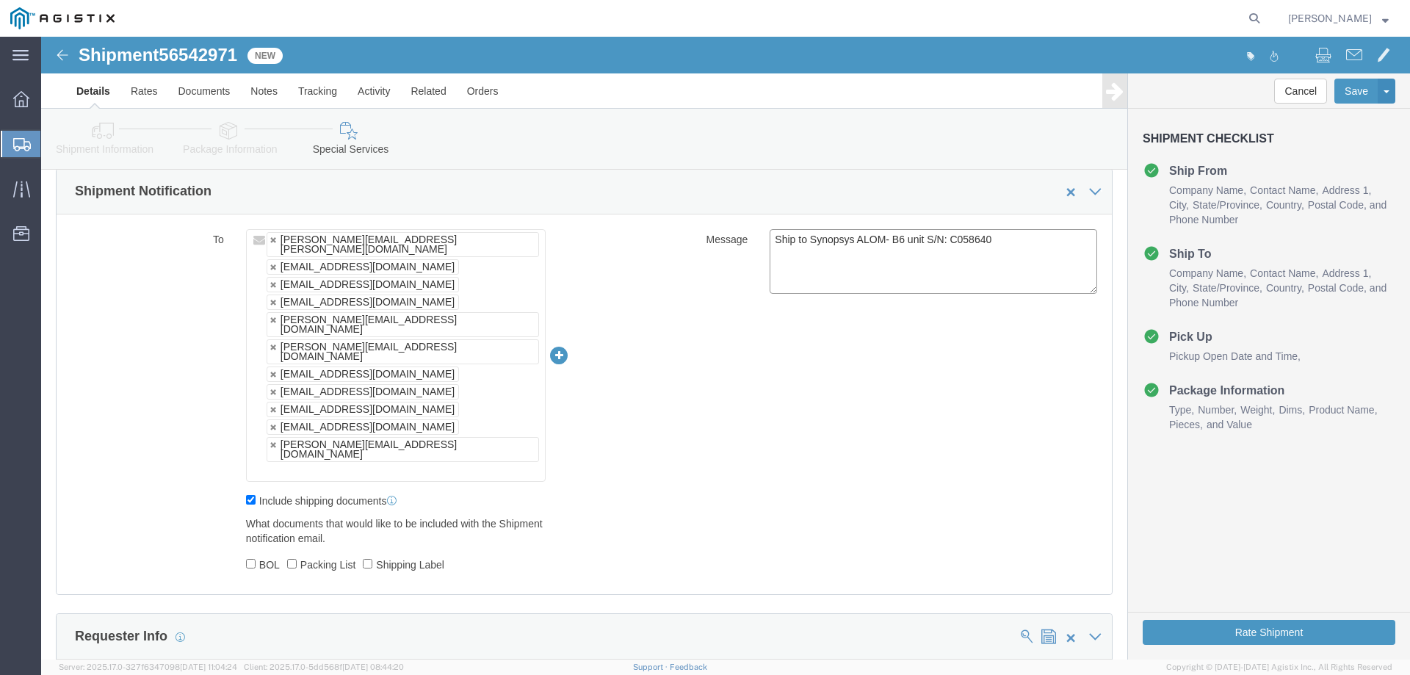
click textarea "Ship to Synopsys ALOM- B6 unit S/N: C058640"
paste textarea "66131 C066135 C066136"
click textarea "Ship to Synopsys ALOM- B6 unit S/N: C058640"
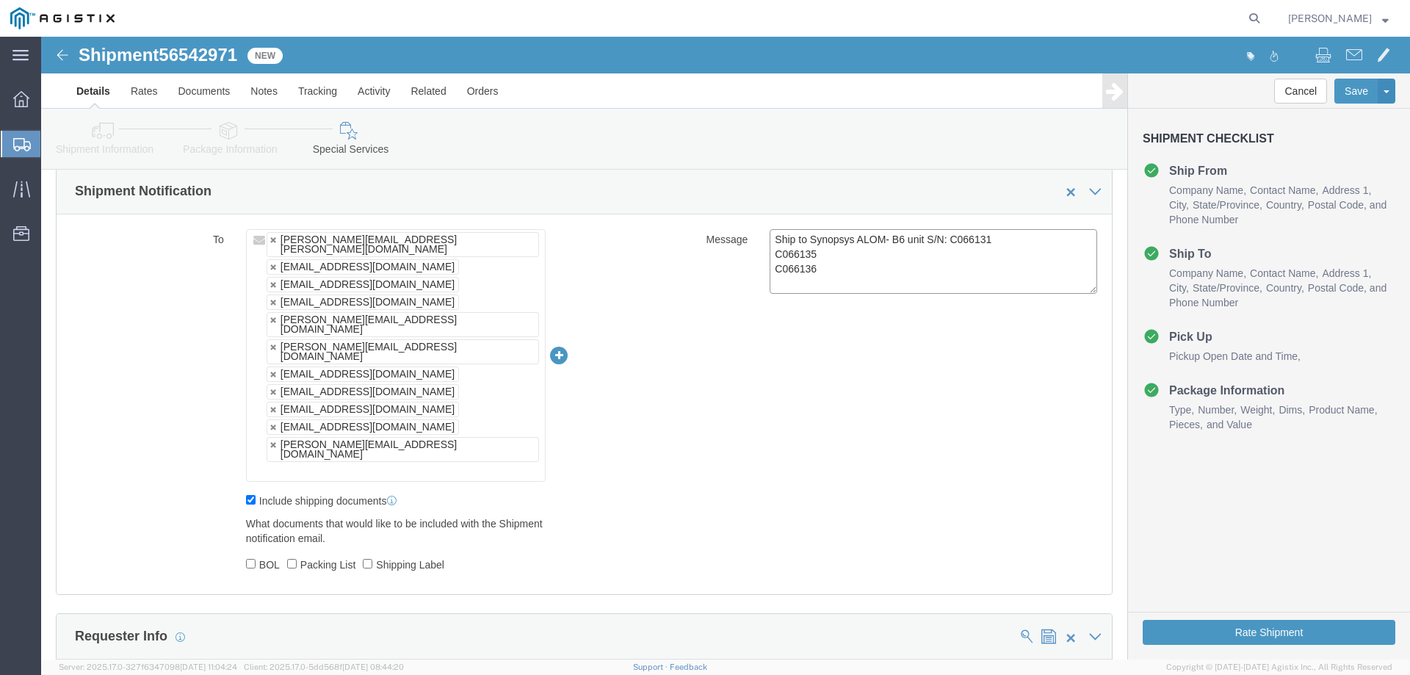
type textarea "Ship to Synopsys ALOM- B6 unit S/N: C066131 C066135 C066136"
click link
type input "[PERSON_NAME][EMAIL_ADDRESS][PERSON_NAME][DOMAIN_NAME],[EMAIL_ADDRESS][DOMAIN_N…"
type textarea "Ship to Synopsys ALOM- B6 unit S/N: C066131 C066135 C066136"
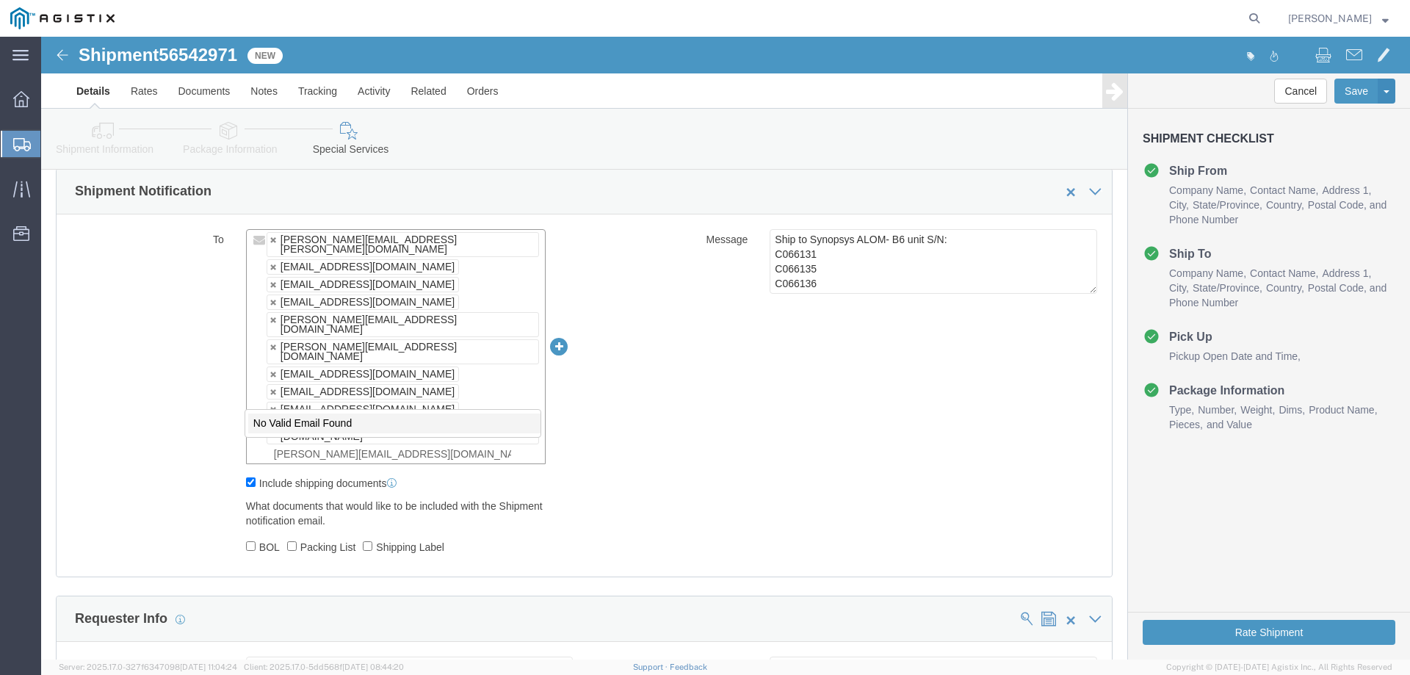
type input "[PERSON_NAME][EMAIL_ADDRESS][DOMAIN_NAME]"
type input "[PERSON_NAME][EMAIL_ADDRESS][PERSON_NAME][DOMAIN_NAME],[EMAIL_ADDRESS][DOMAIN_N…"
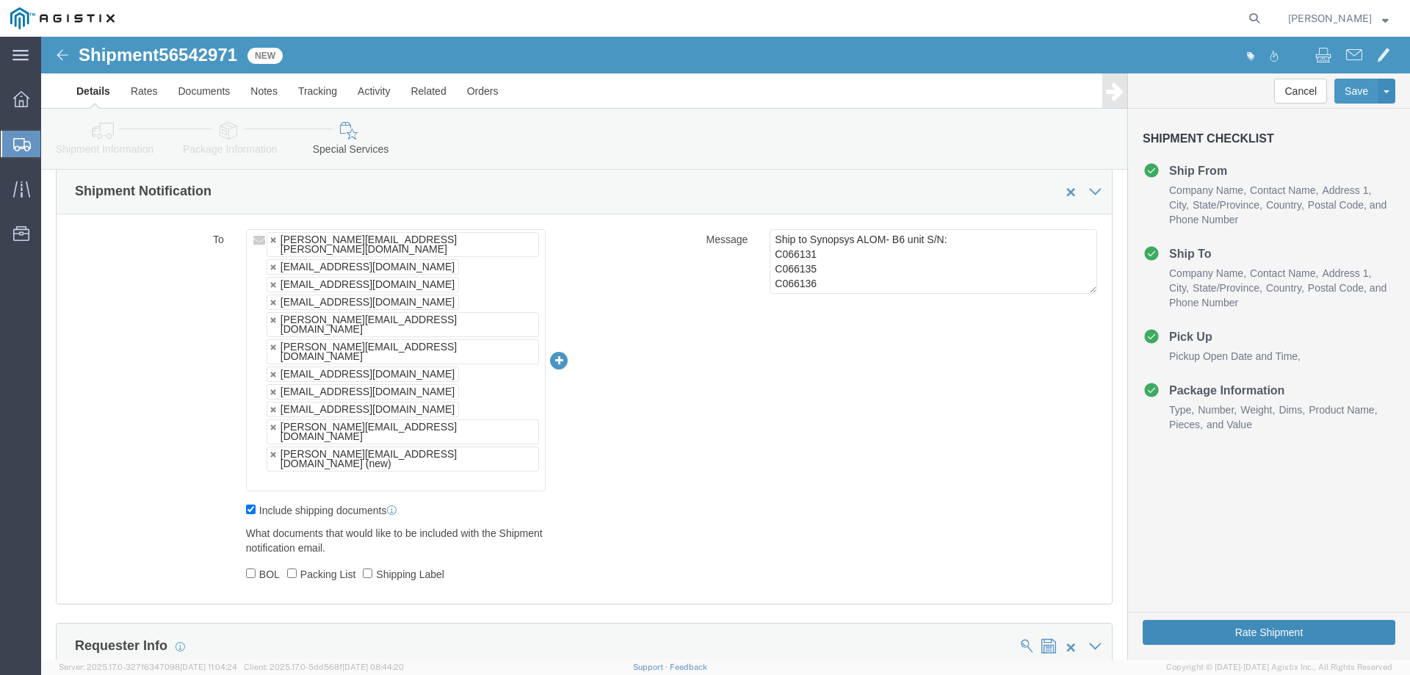
click button "Rate Shipment"
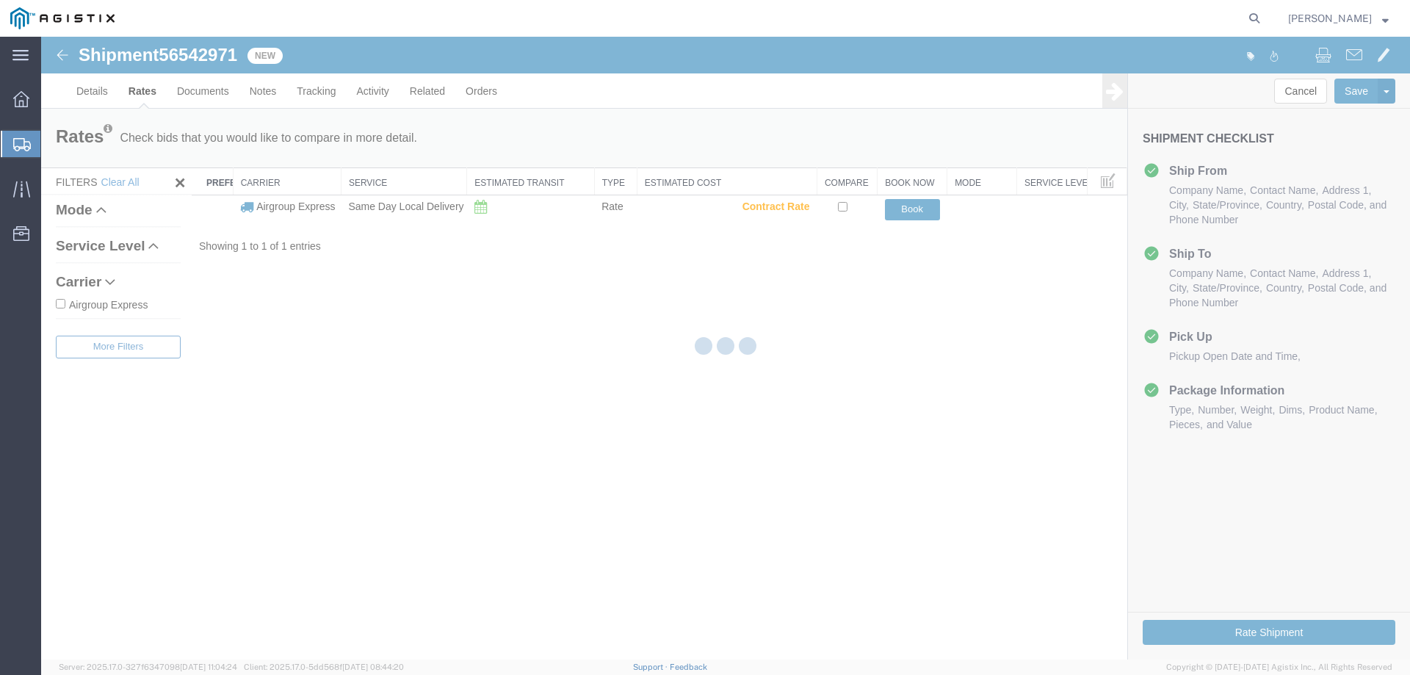
scroll to position [0, 0]
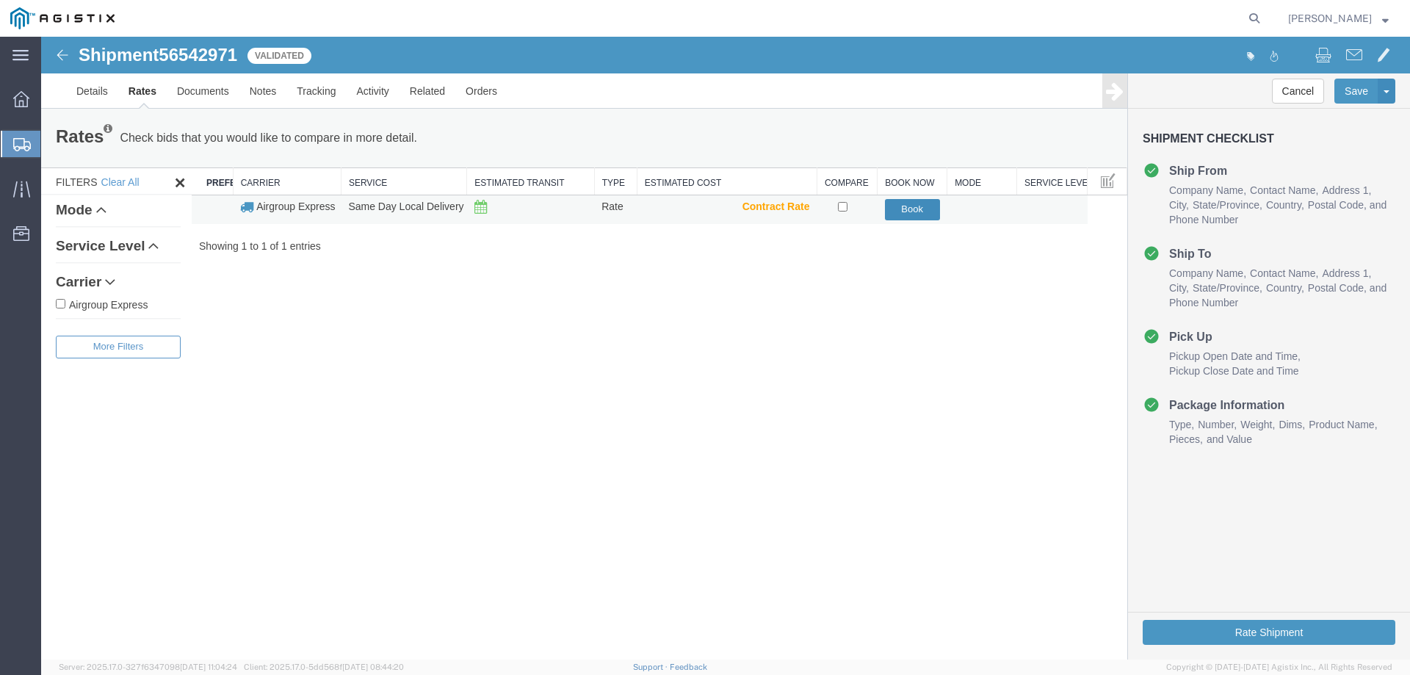
click at [911, 210] on button "Book" at bounding box center [912, 209] width 55 height 21
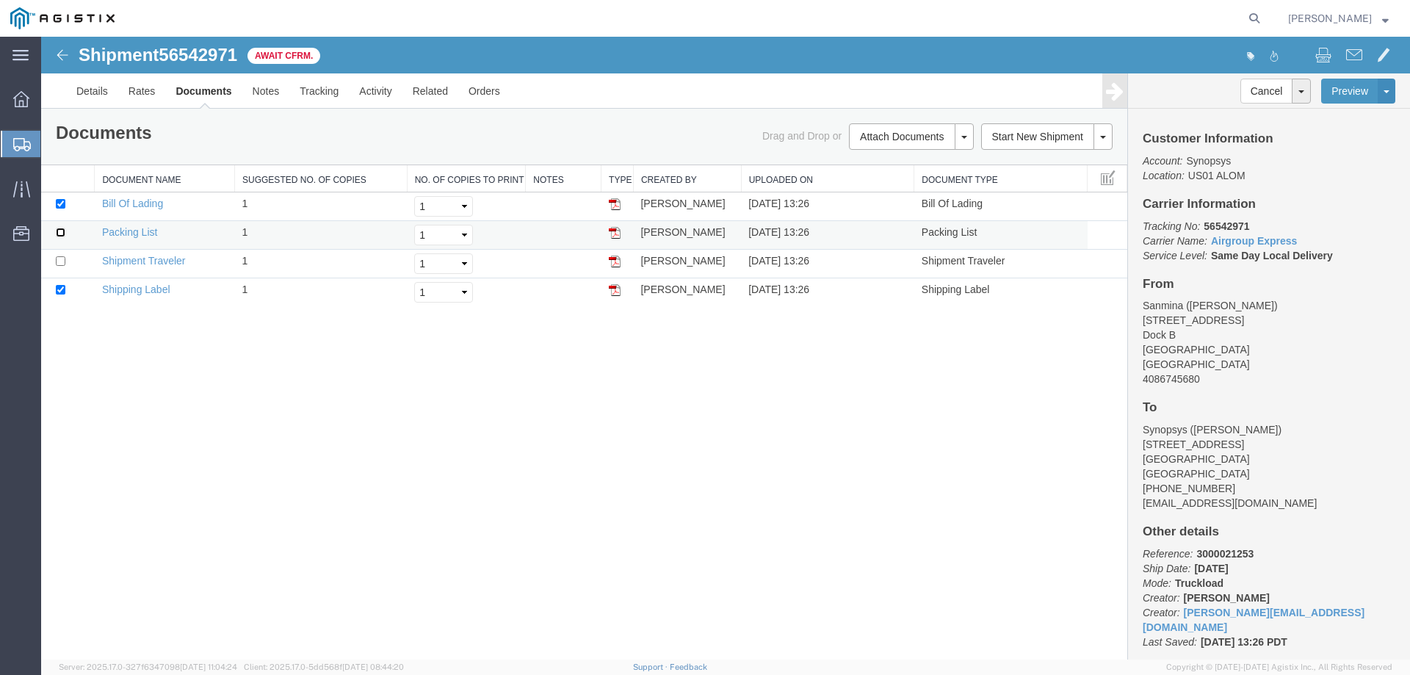
click at [56, 230] on input "checkbox" at bounding box center [61, 233] width 10 height 10
checkbox input "true"
click at [61, 258] on td at bounding box center [68, 264] width 54 height 29
click at [59, 265] on input "checkbox" at bounding box center [61, 261] width 10 height 10
checkbox input "true"
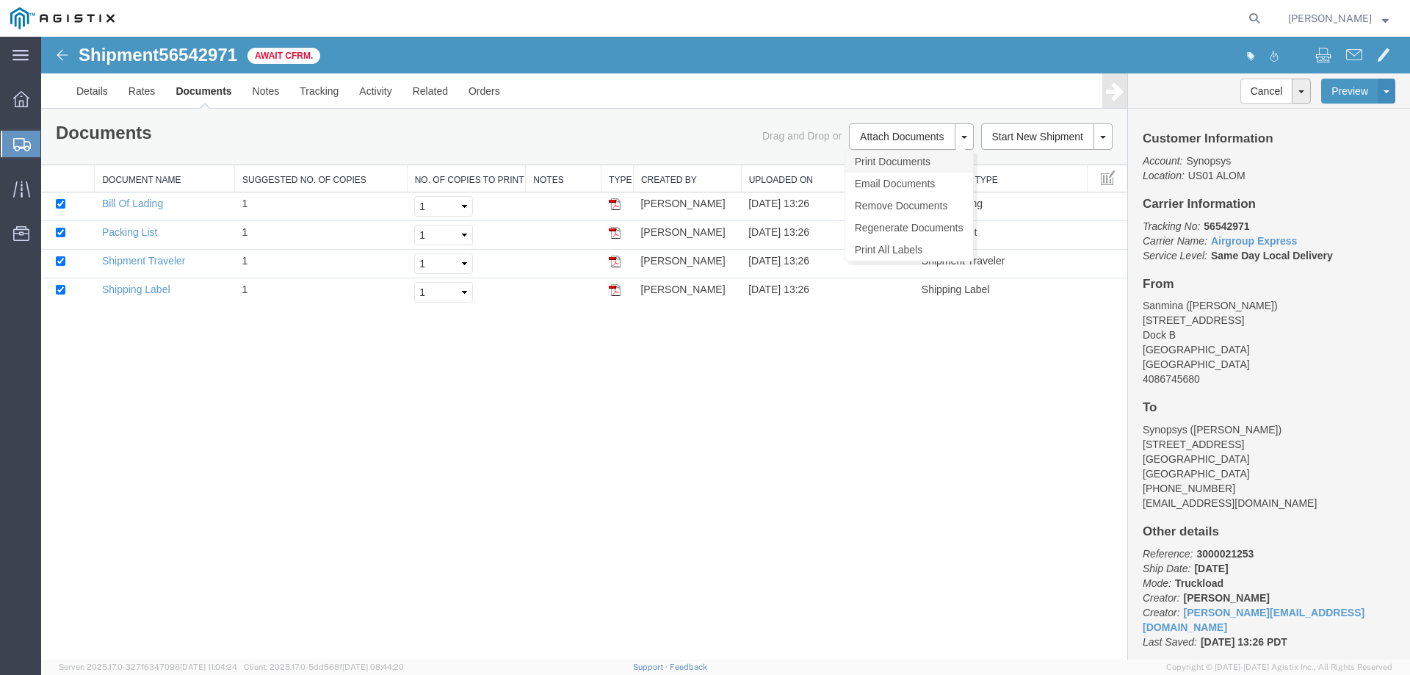
click at [923, 169] on link "Print Documents" at bounding box center [909, 162] width 128 height 22
